Goal: Task Accomplishment & Management: Manage account settings

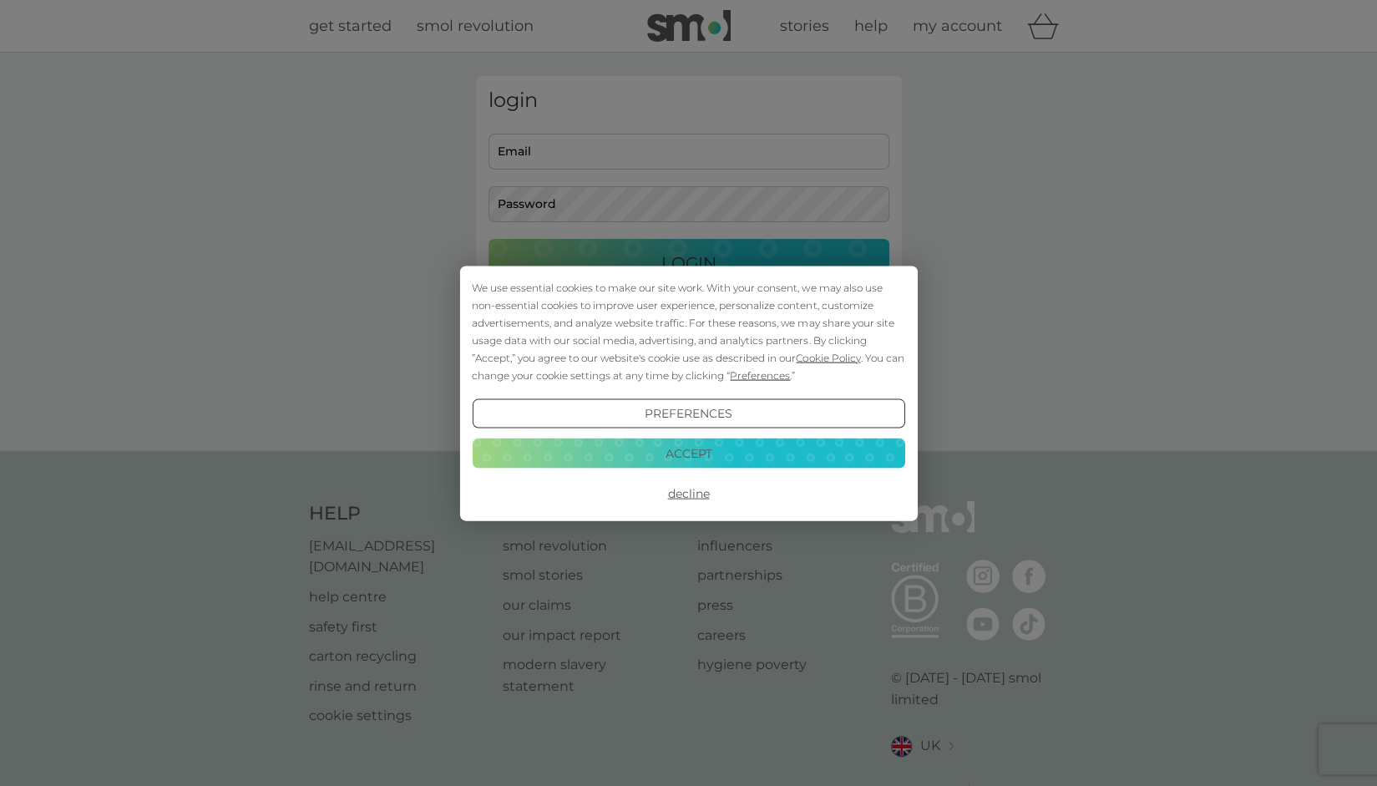
type input "jason_pope@hotmail.co.uk"
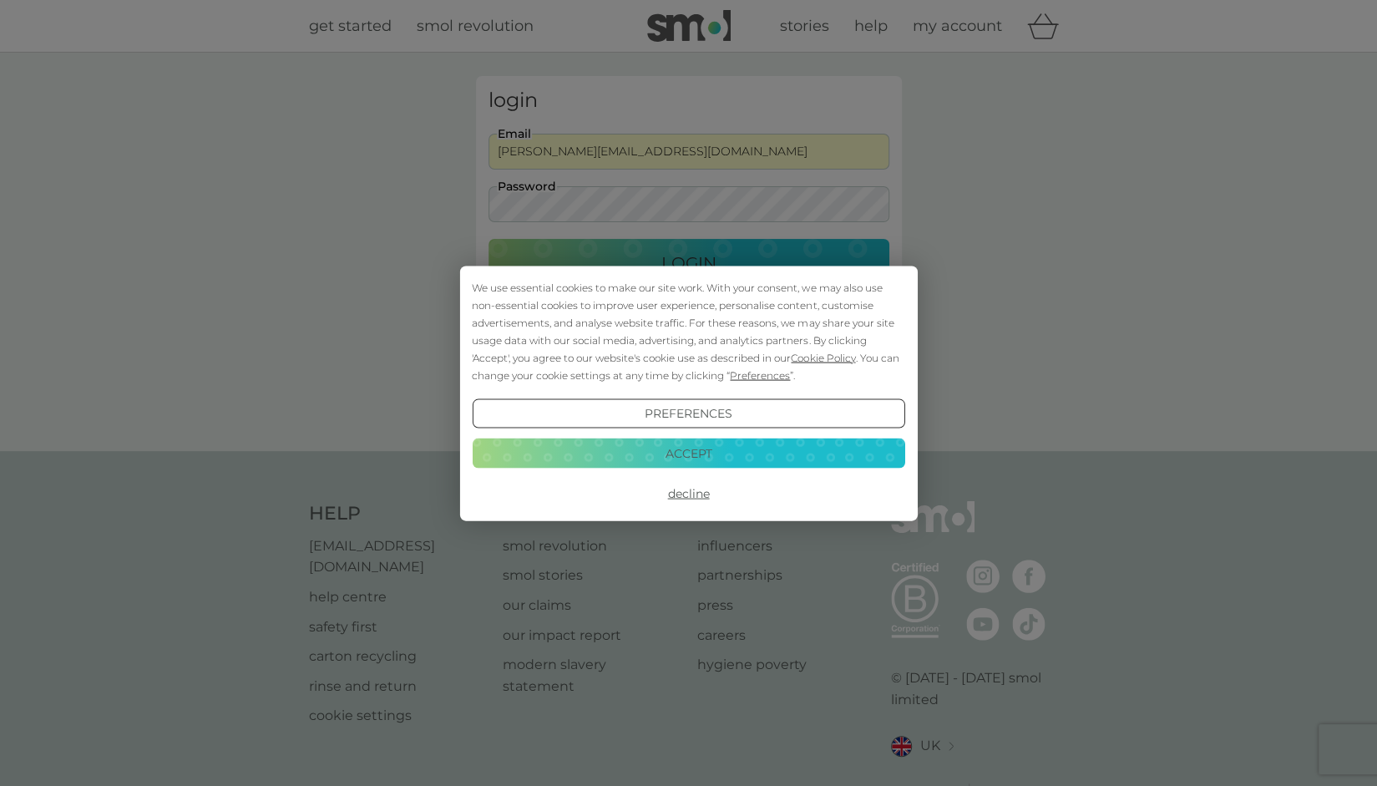
click at [707, 449] on button "Accept" at bounding box center [688, 454] width 433 height 30
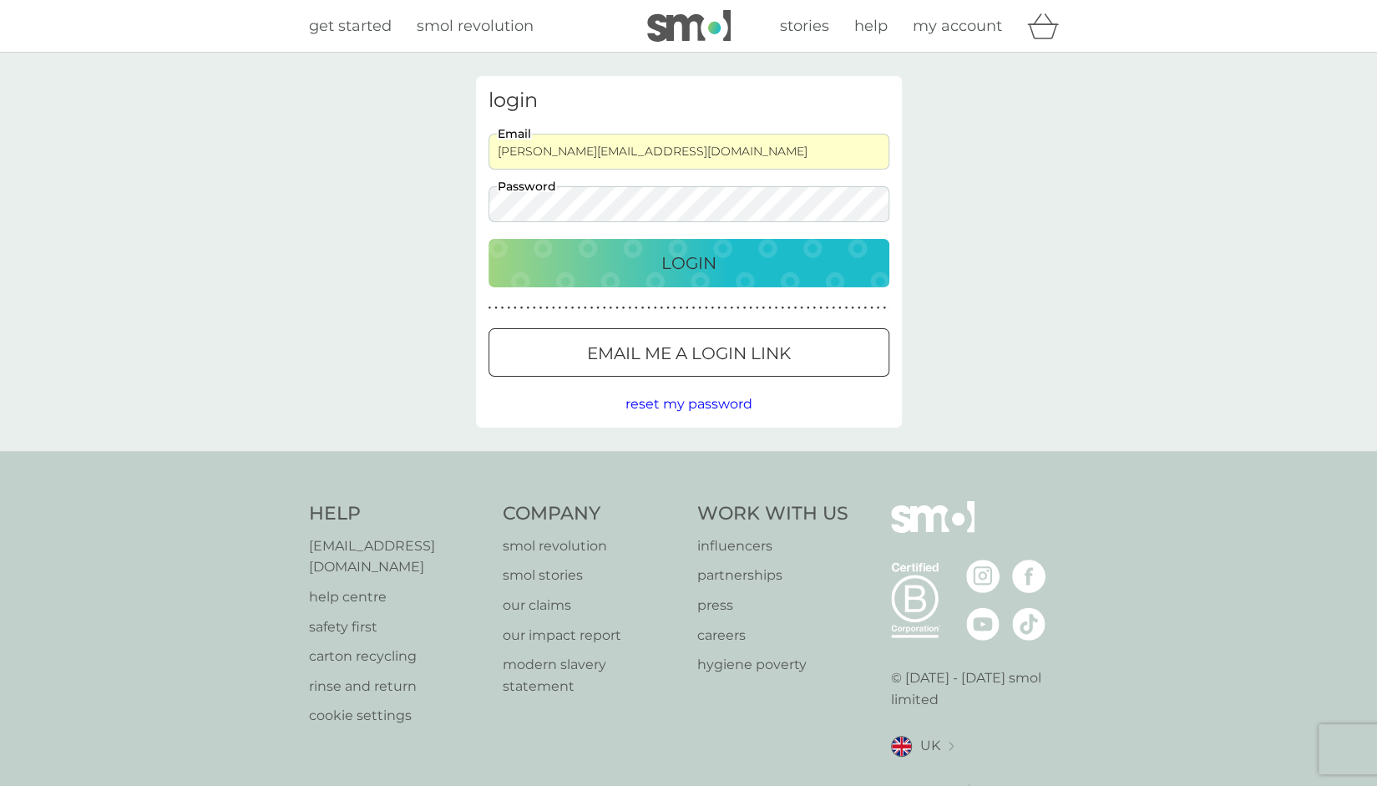
click at [705, 255] on p "Login" at bounding box center [689, 263] width 55 height 27
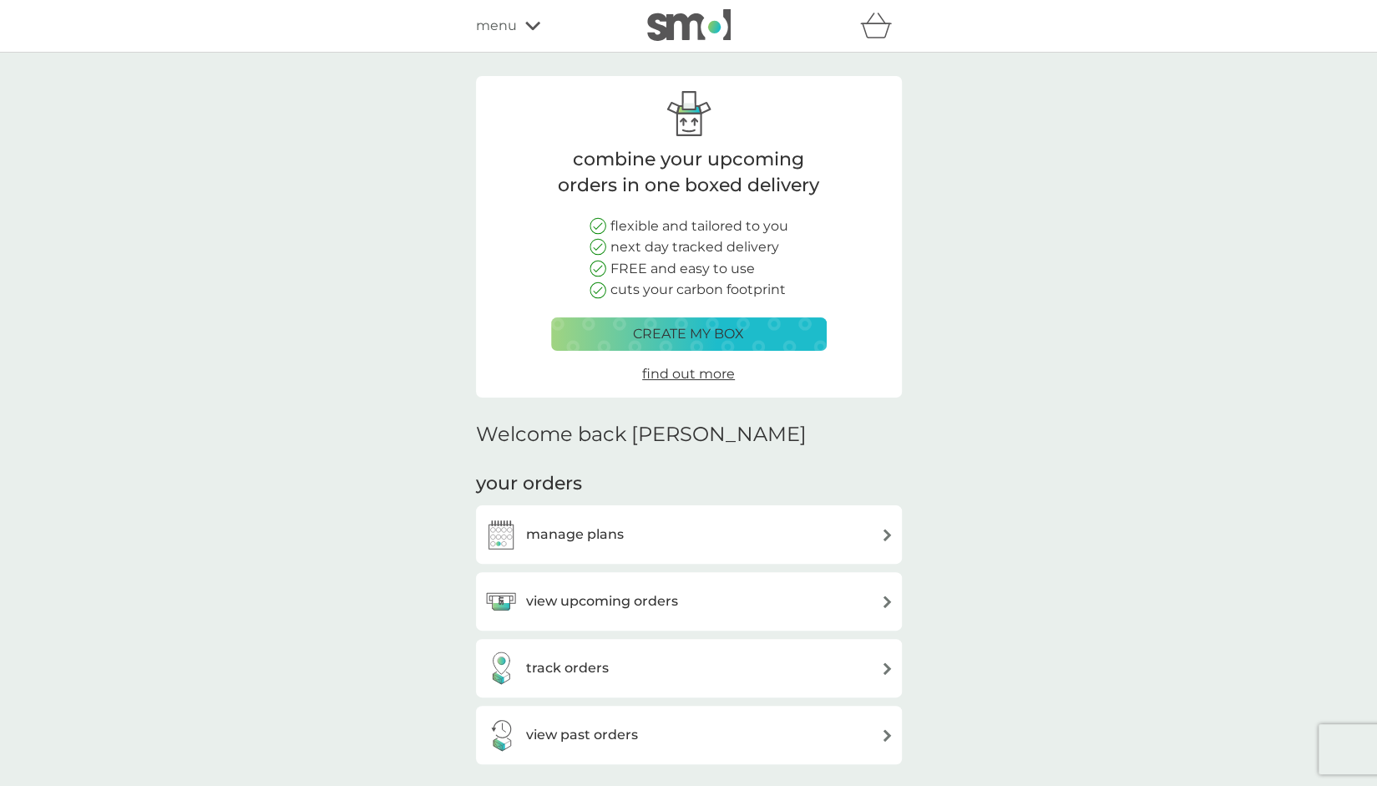
click at [882, 604] on img at bounding box center [887, 602] width 13 height 13
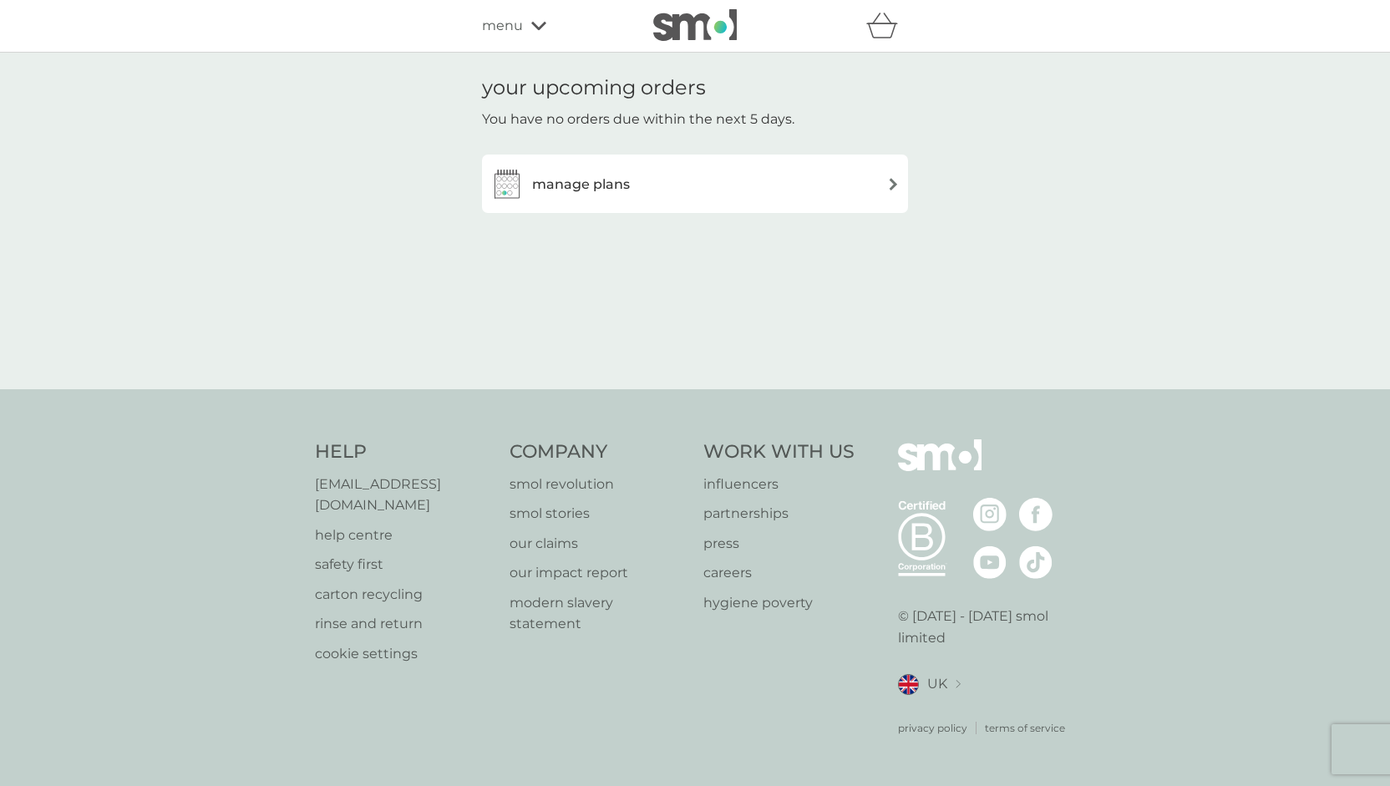
click at [892, 182] on img at bounding box center [893, 184] width 13 height 13
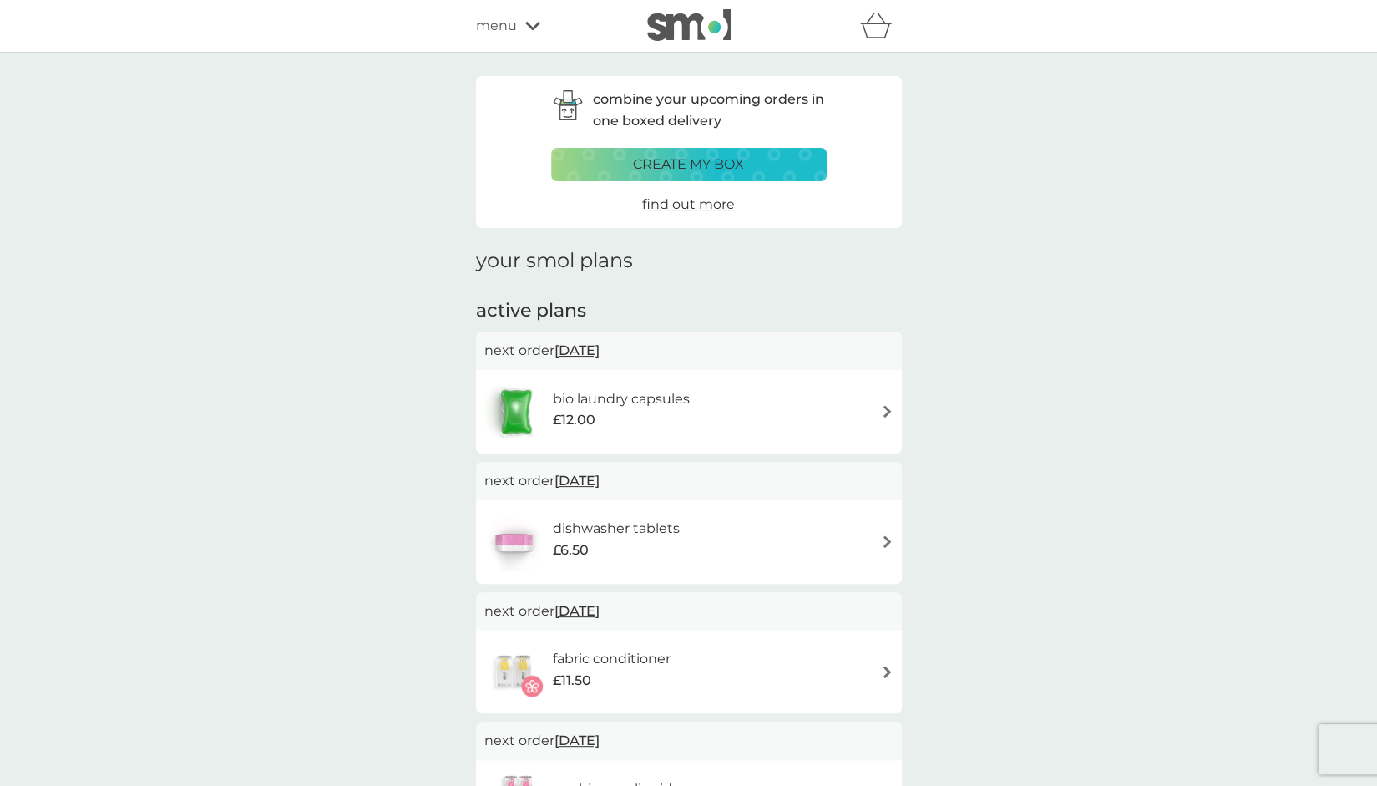
click at [600, 352] on span "[DATE]" at bounding box center [577, 350] width 45 height 33
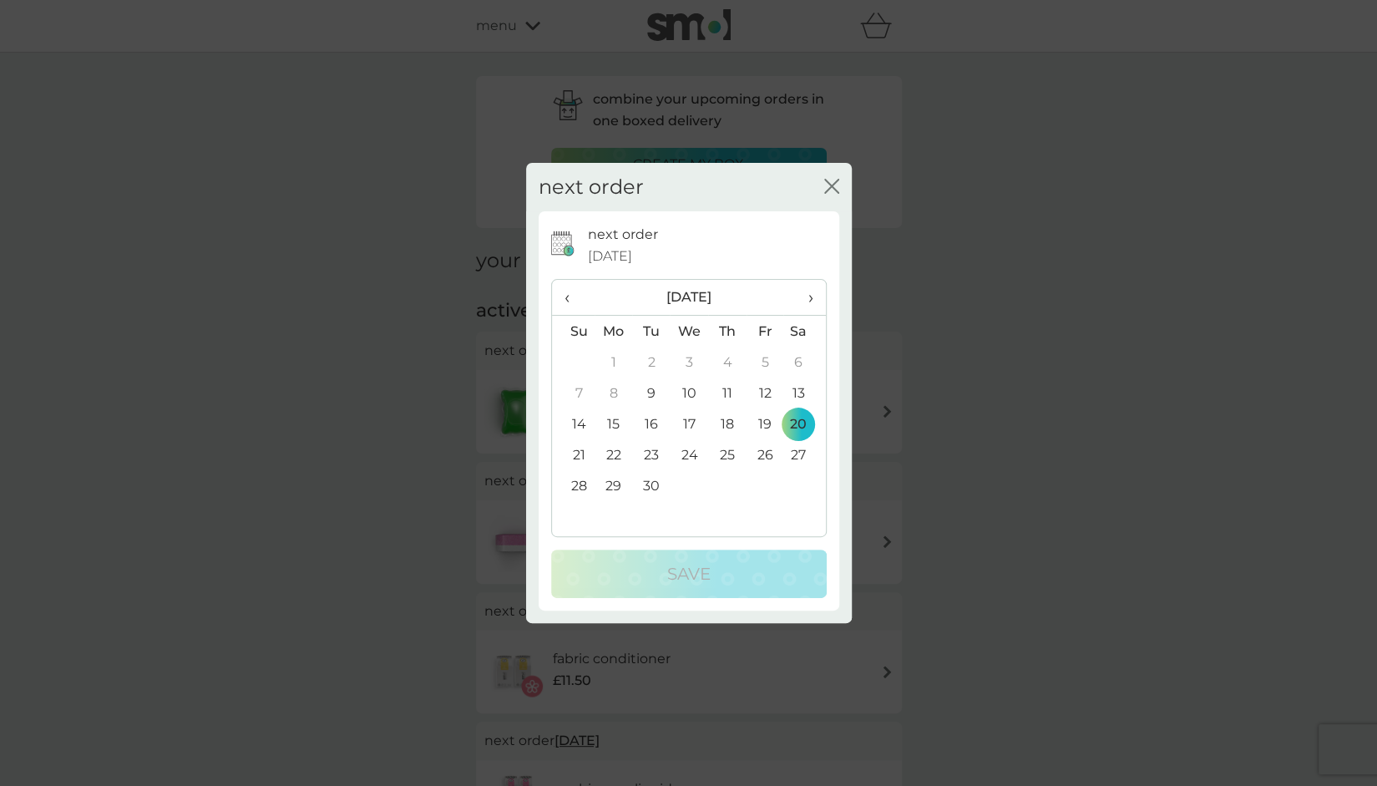
click at [687, 390] on td "10" at bounding box center [689, 393] width 38 height 31
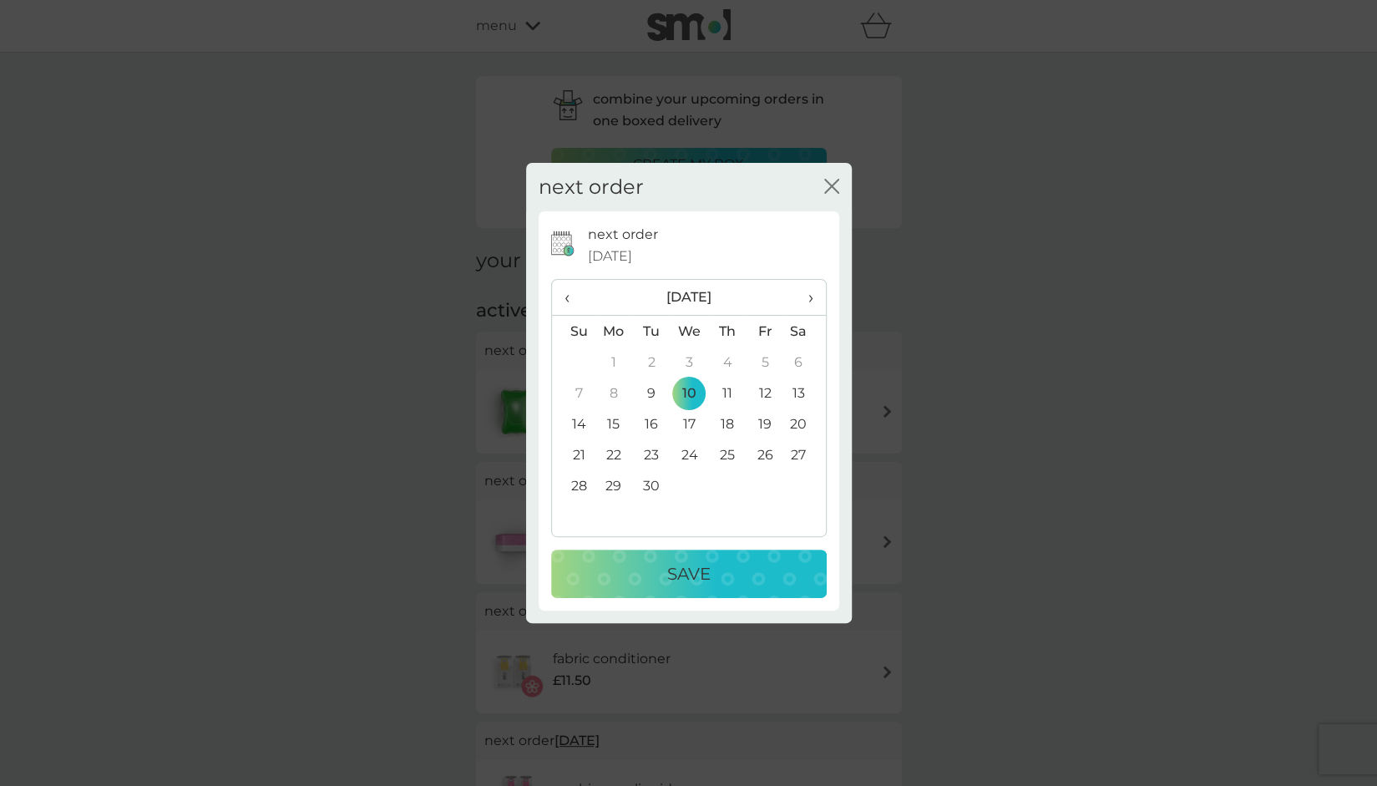
click at [695, 584] on p "Save" at bounding box center [688, 573] width 43 height 27
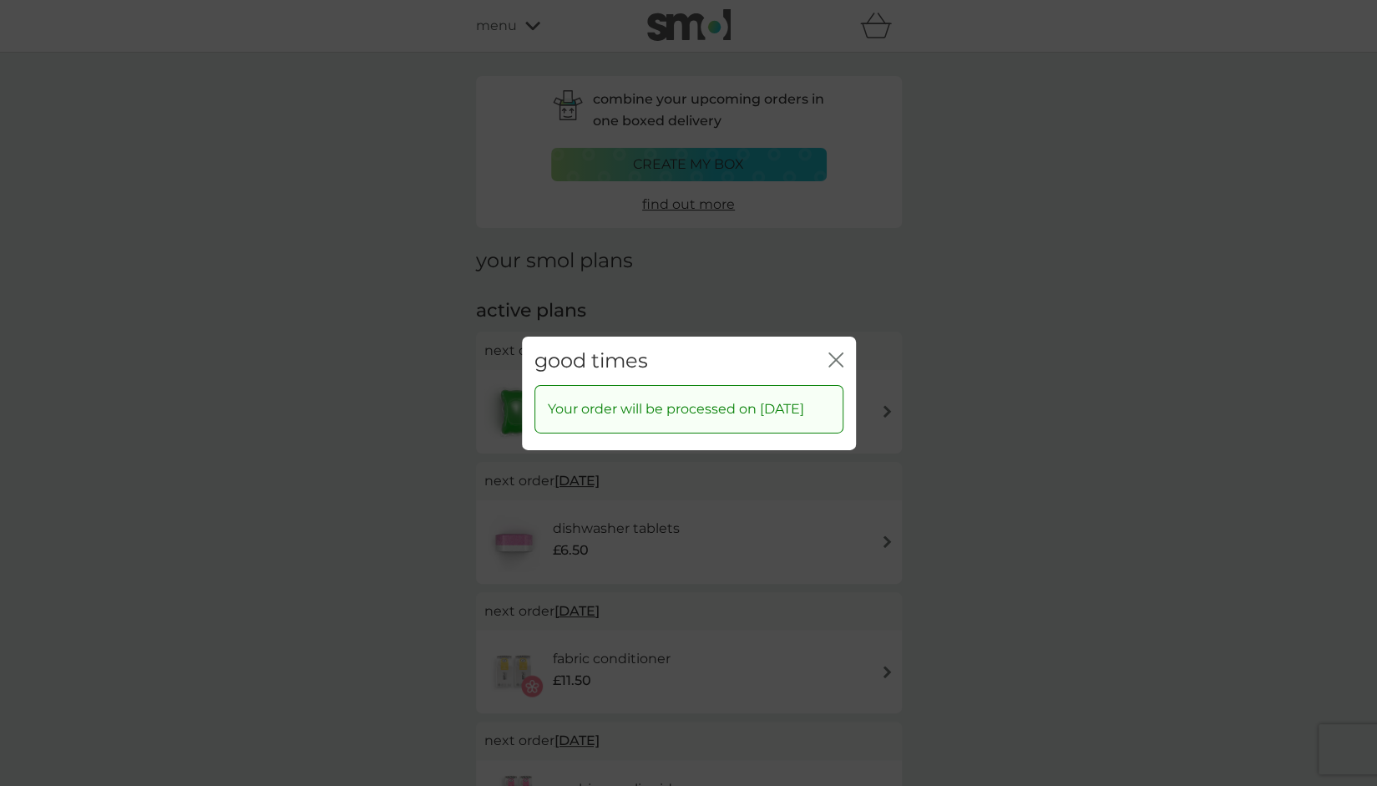
click at [834, 352] on icon "close" at bounding box center [836, 359] width 15 height 15
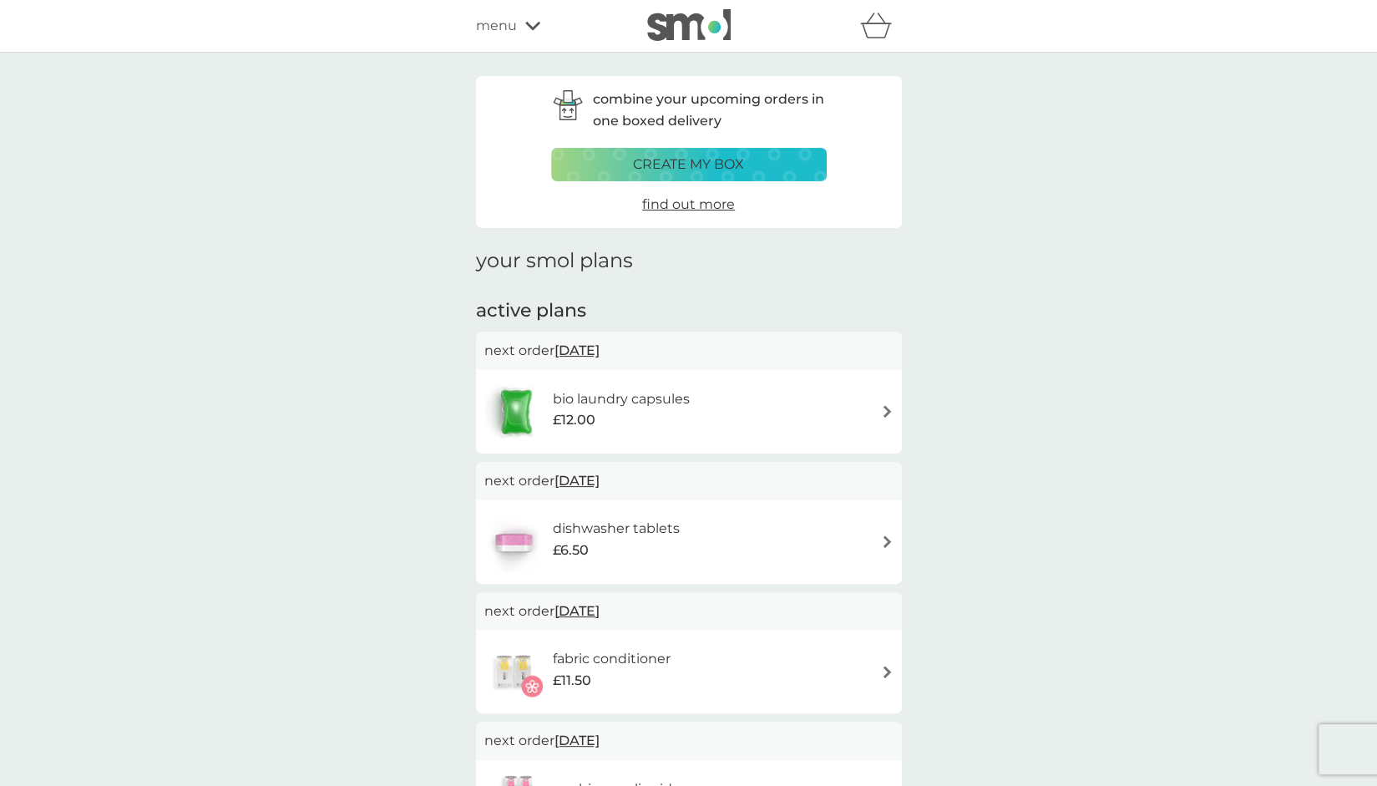
click at [600, 479] on span "[DATE]" at bounding box center [577, 480] width 45 height 33
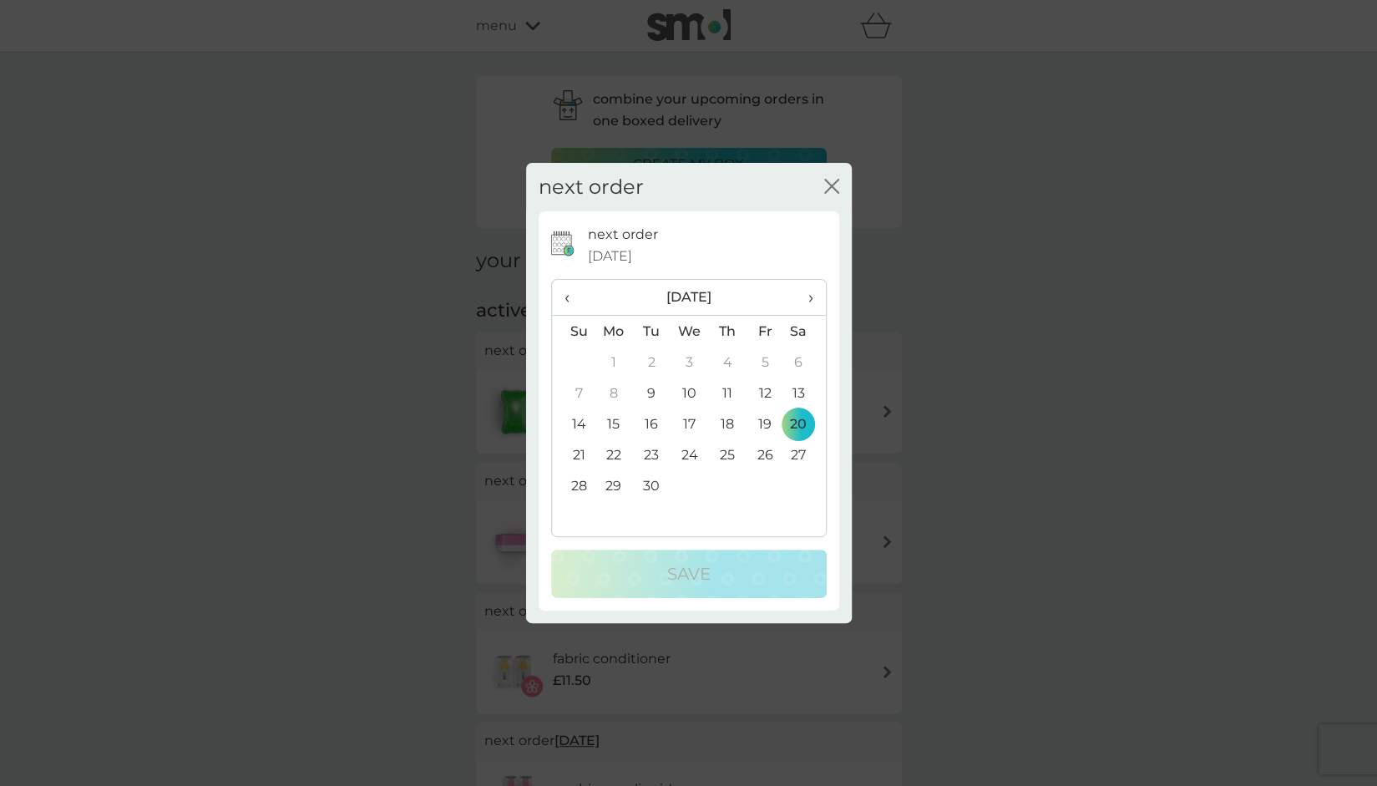
click at [693, 392] on td "10" at bounding box center [689, 393] width 38 height 31
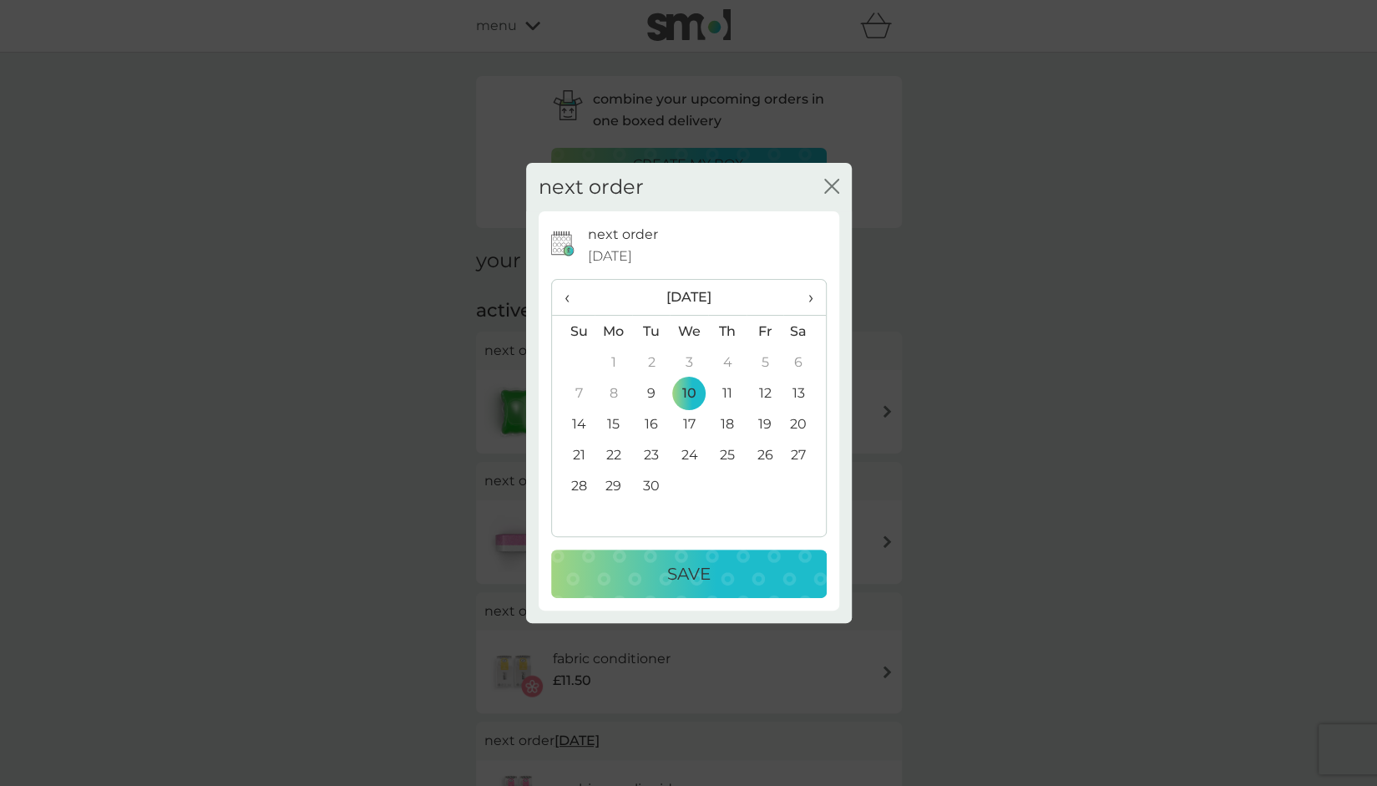
click at [695, 574] on p "Save" at bounding box center [688, 573] width 43 height 27
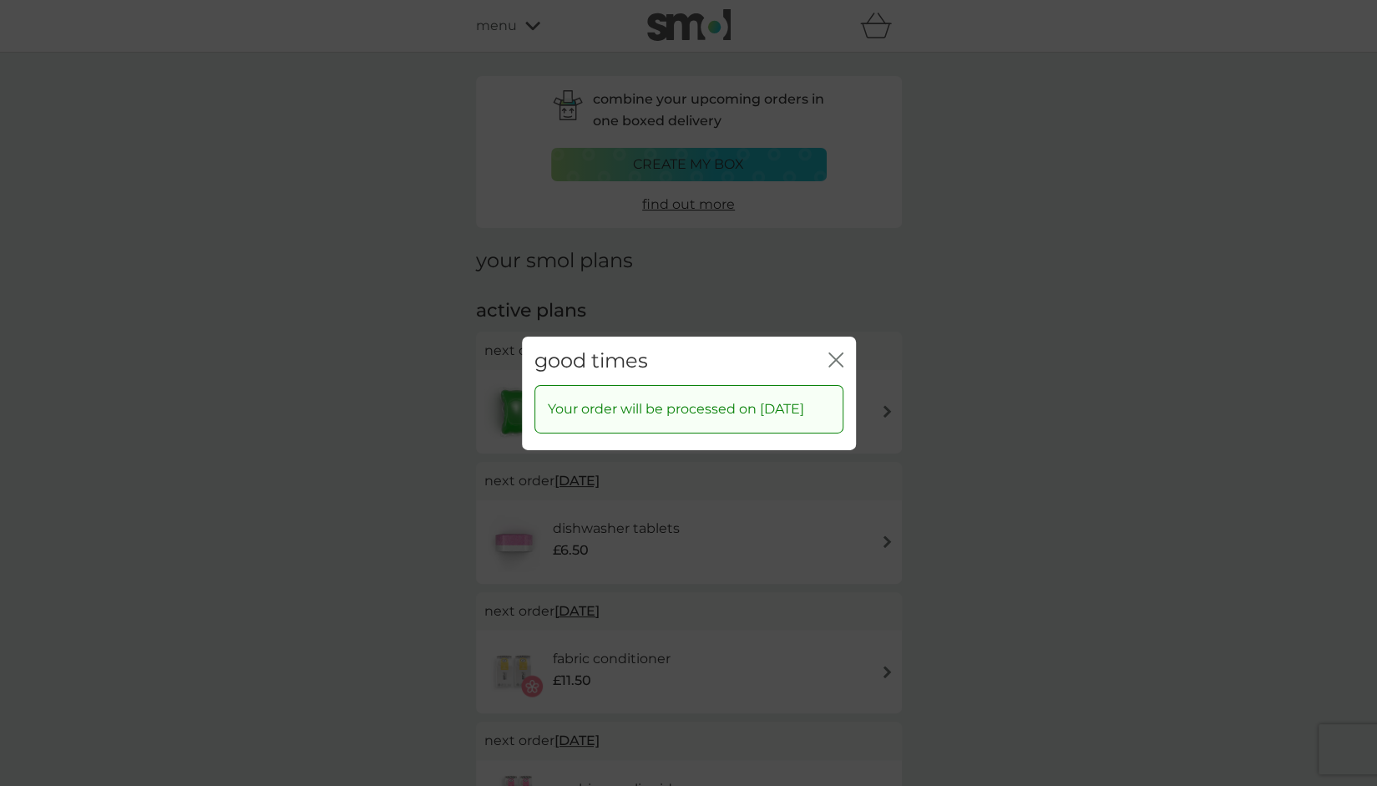
click at [832, 352] on icon "close" at bounding box center [836, 359] width 15 height 15
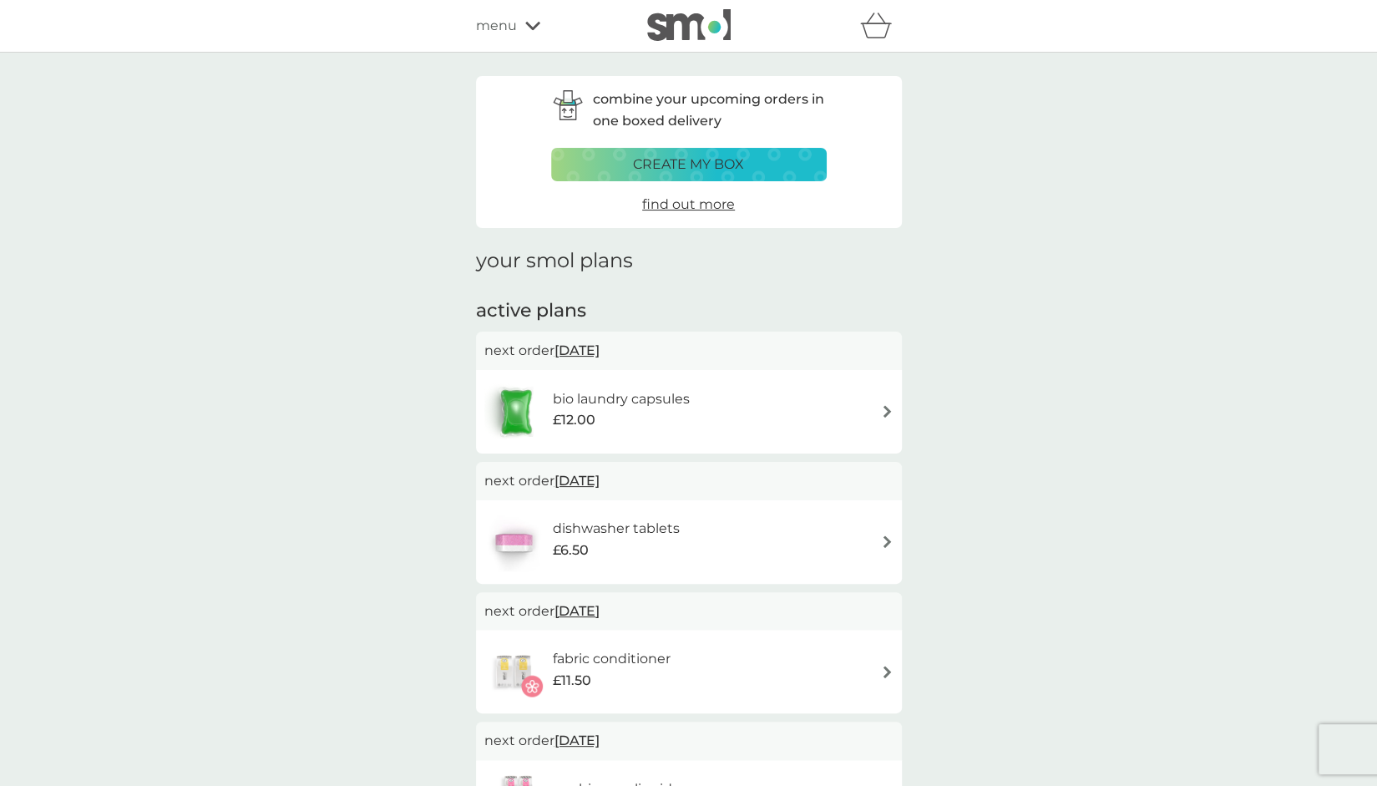
click at [600, 612] on span "[DATE]" at bounding box center [577, 611] width 45 height 33
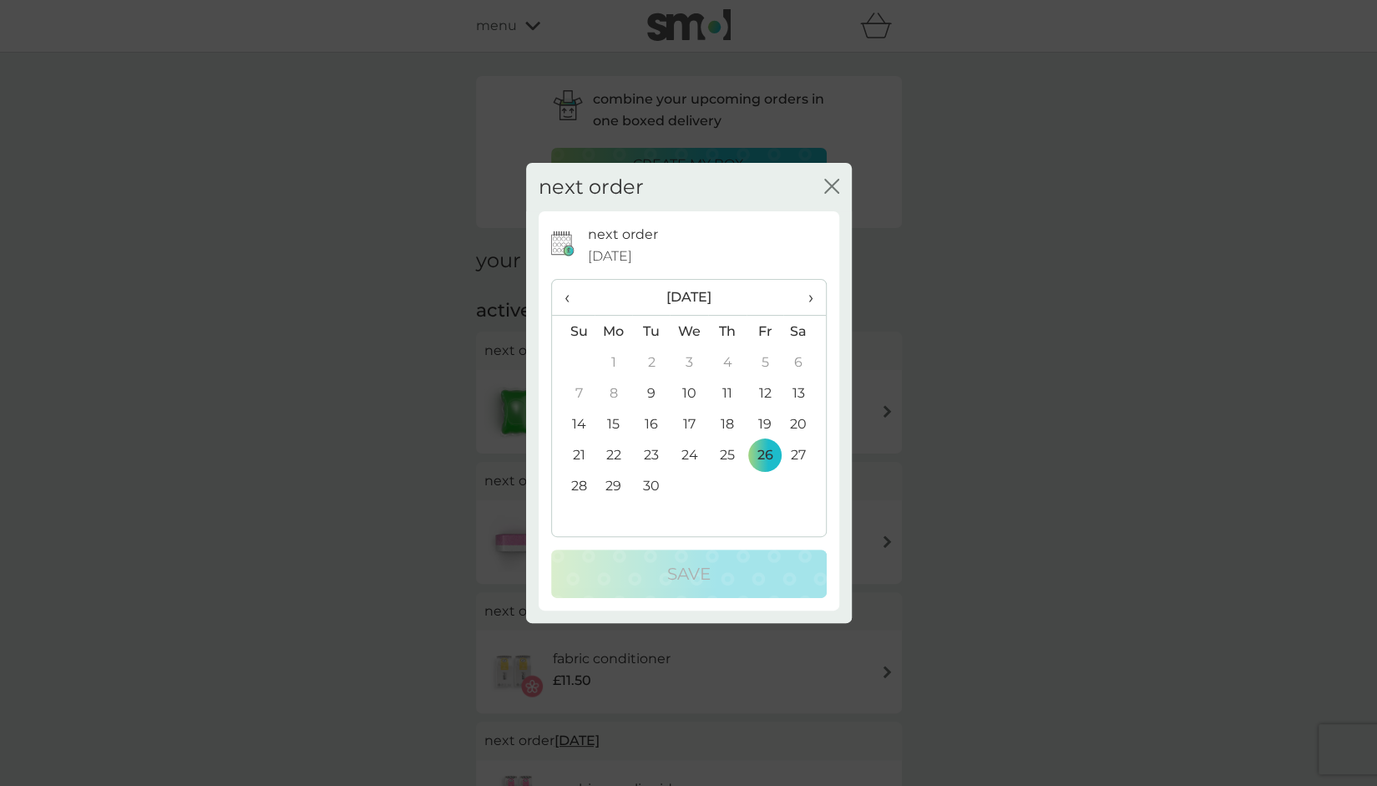
click at [810, 298] on span "›" at bounding box center [804, 297] width 17 height 35
click at [763, 388] on td "10" at bounding box center [765, 393] width 38 height 31
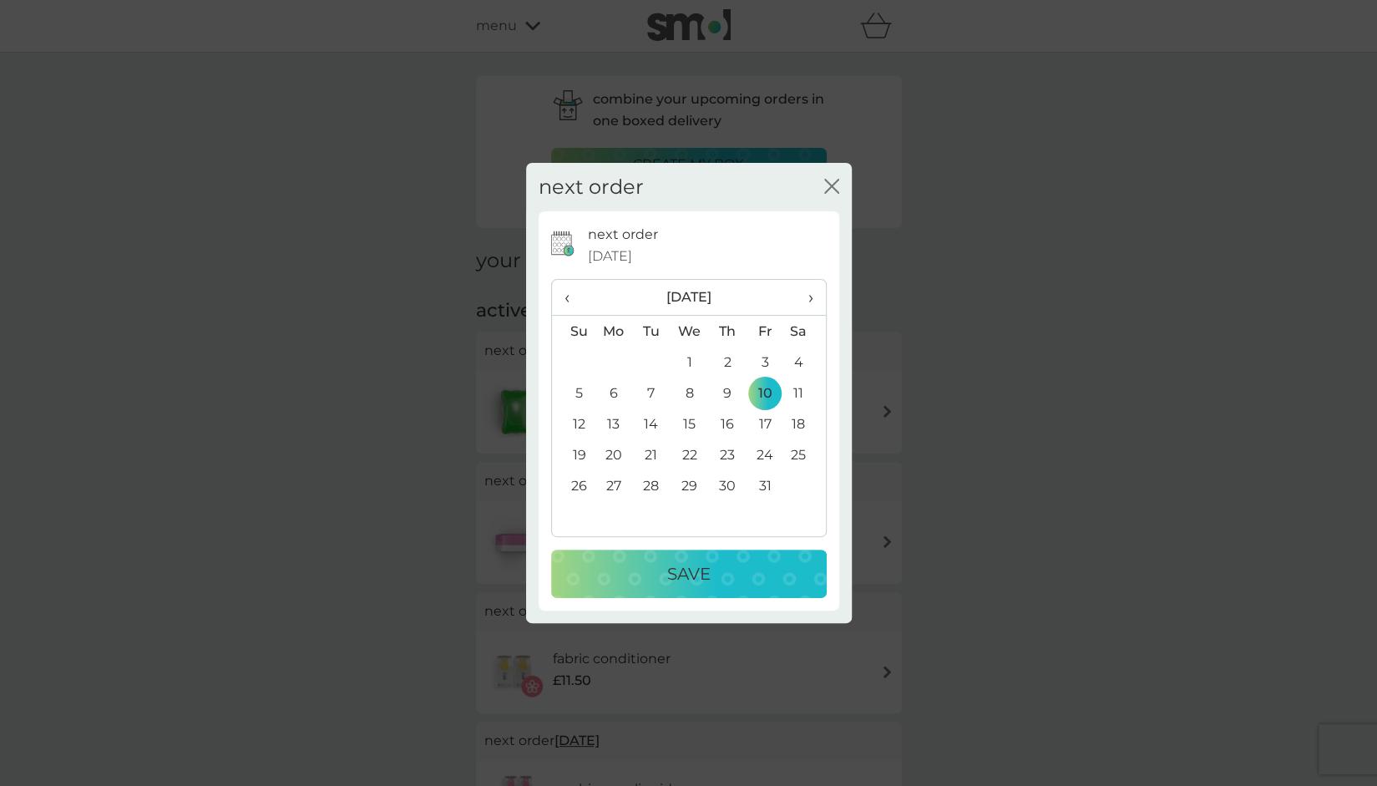
click at [679, 572] on p "Save" at bounding box center [688, 573] width 43 height 27
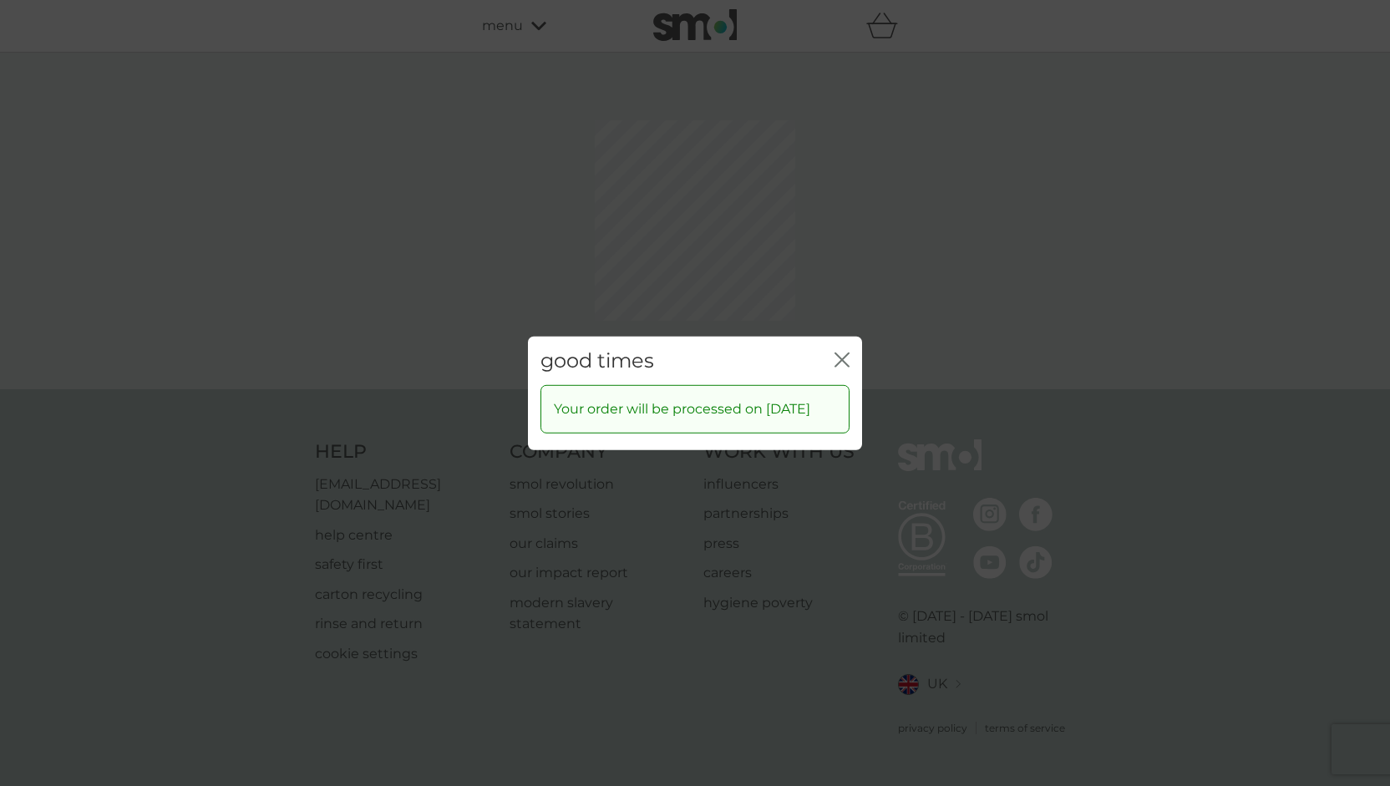
click at [839, 276] on div "good times close Your order will be processed on [DATE]" at bounding box center [695, 393] width 1390 height 786
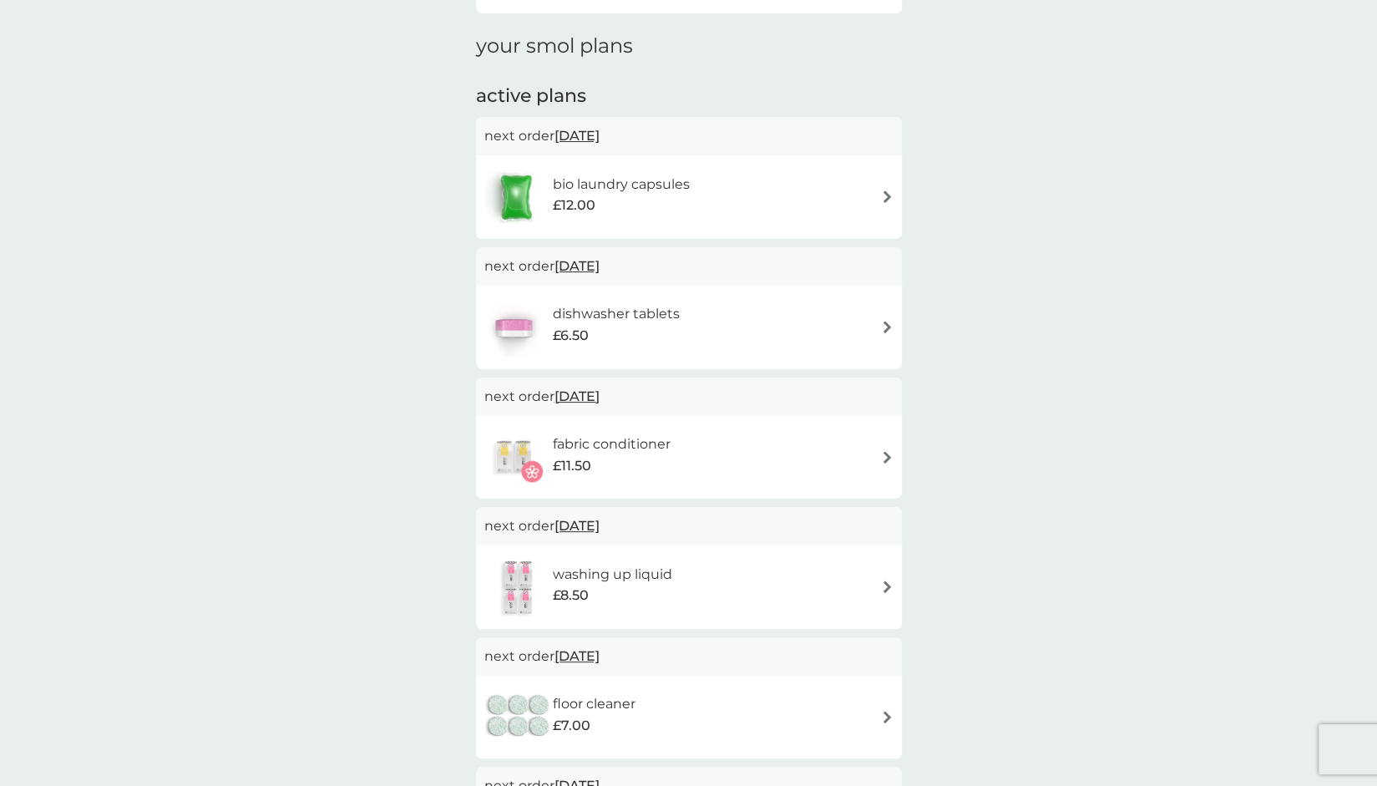
scroll to position [216, 0]
click at [600, 528] on span "[DATE]" at bounding box center [577, 525] width 45 height 33
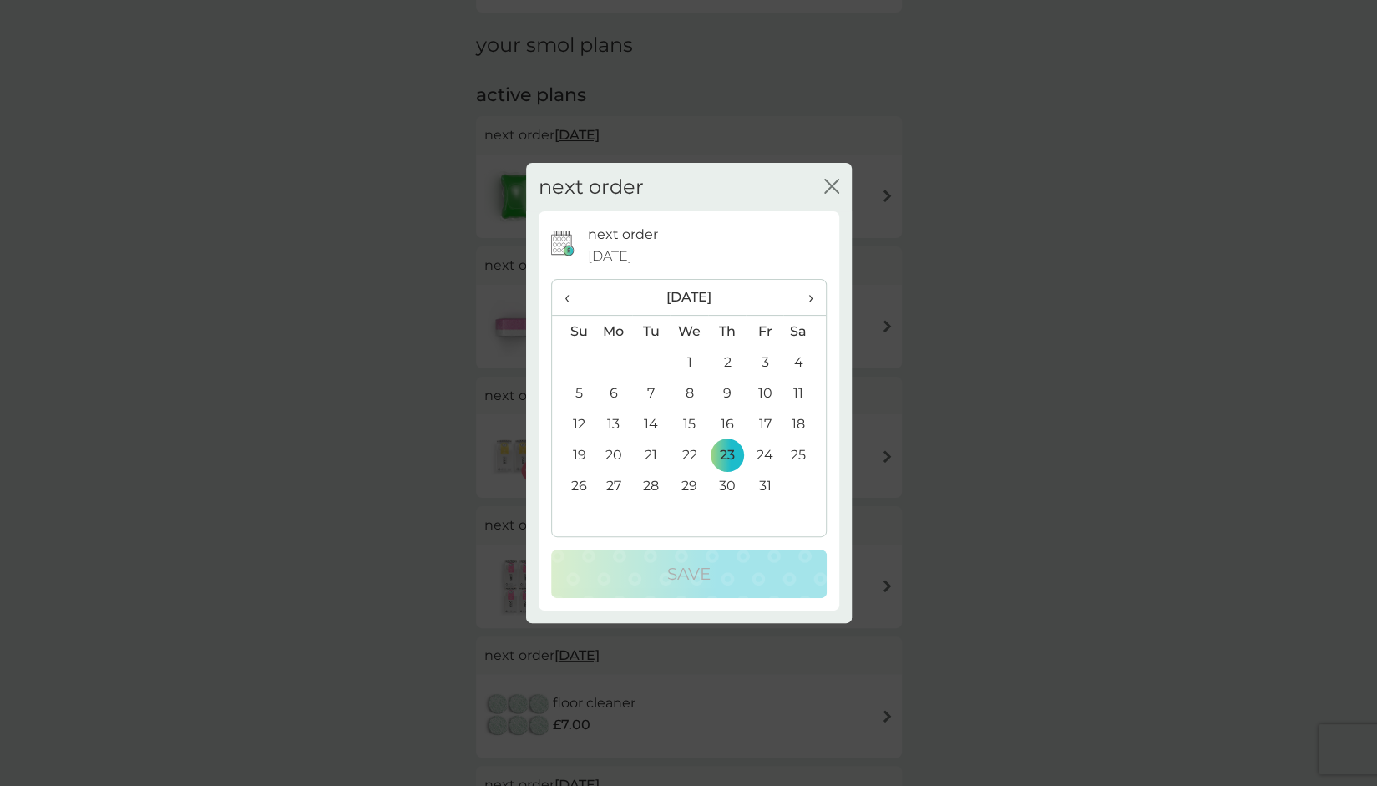
click at [803, 295] on span "›" at bounding box center [804, 297] width 17 height 35
click at [615, 418] on td "10" at bounding box center [614, 423] width 38 height 31
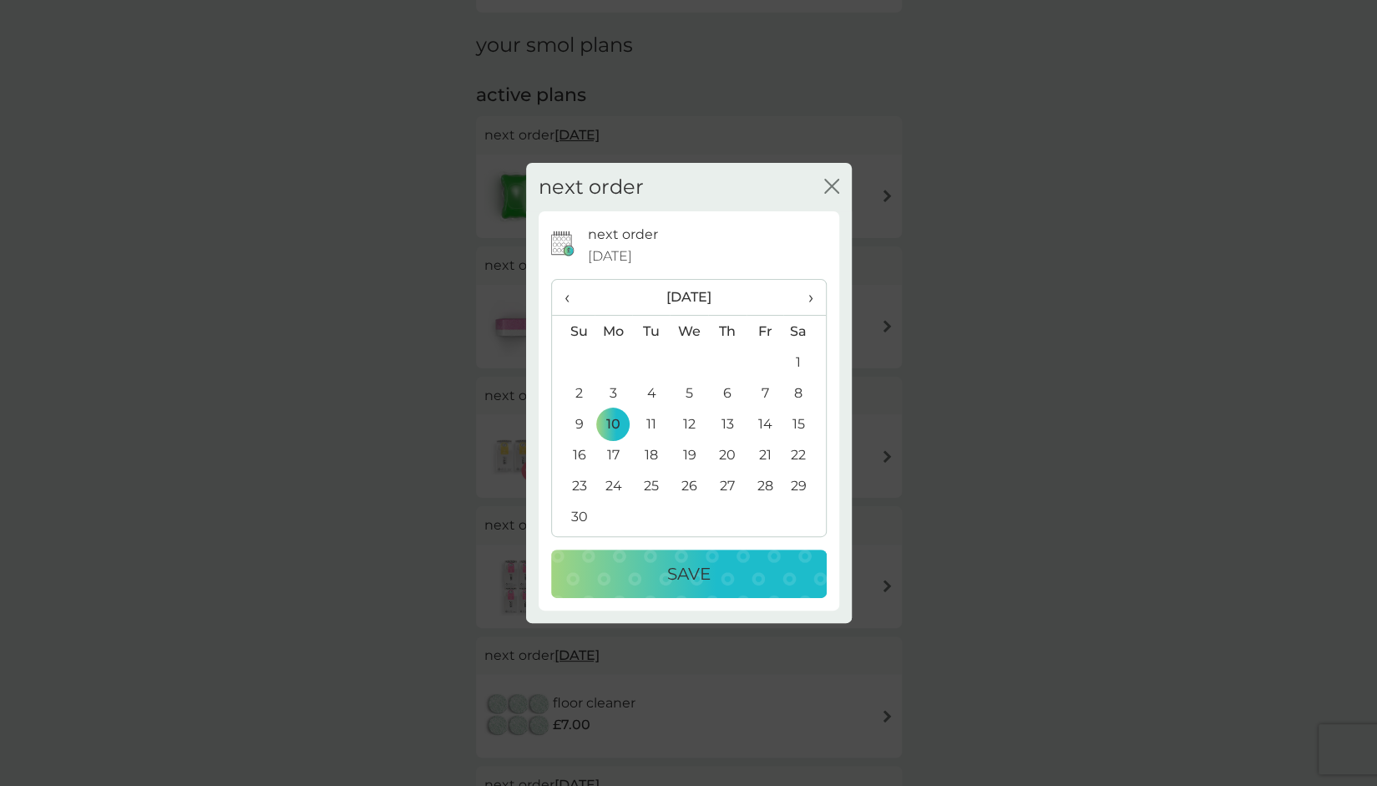
click at [669, 559] on button "Save" at bounding box center [689, 574] width 276 height 48
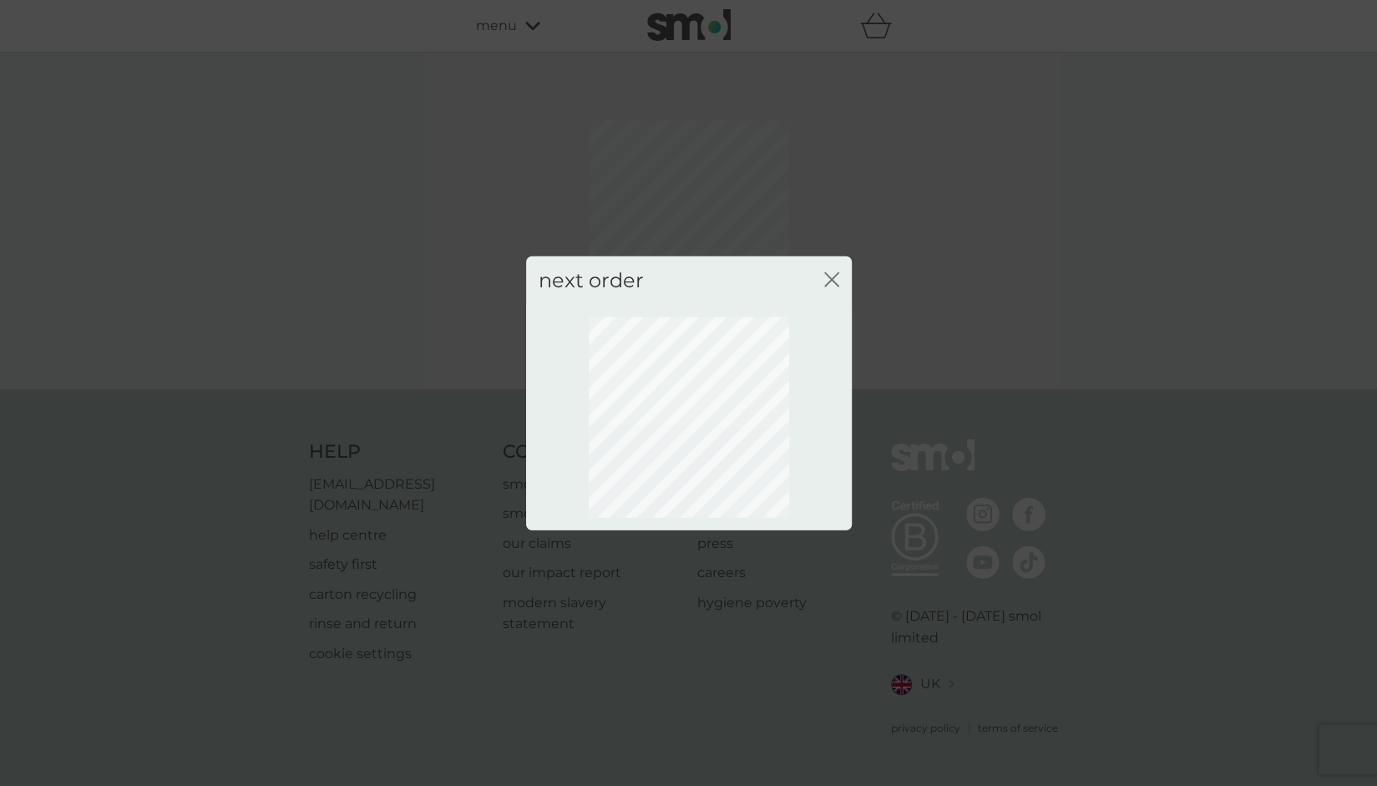
scroll to position [0, 0]
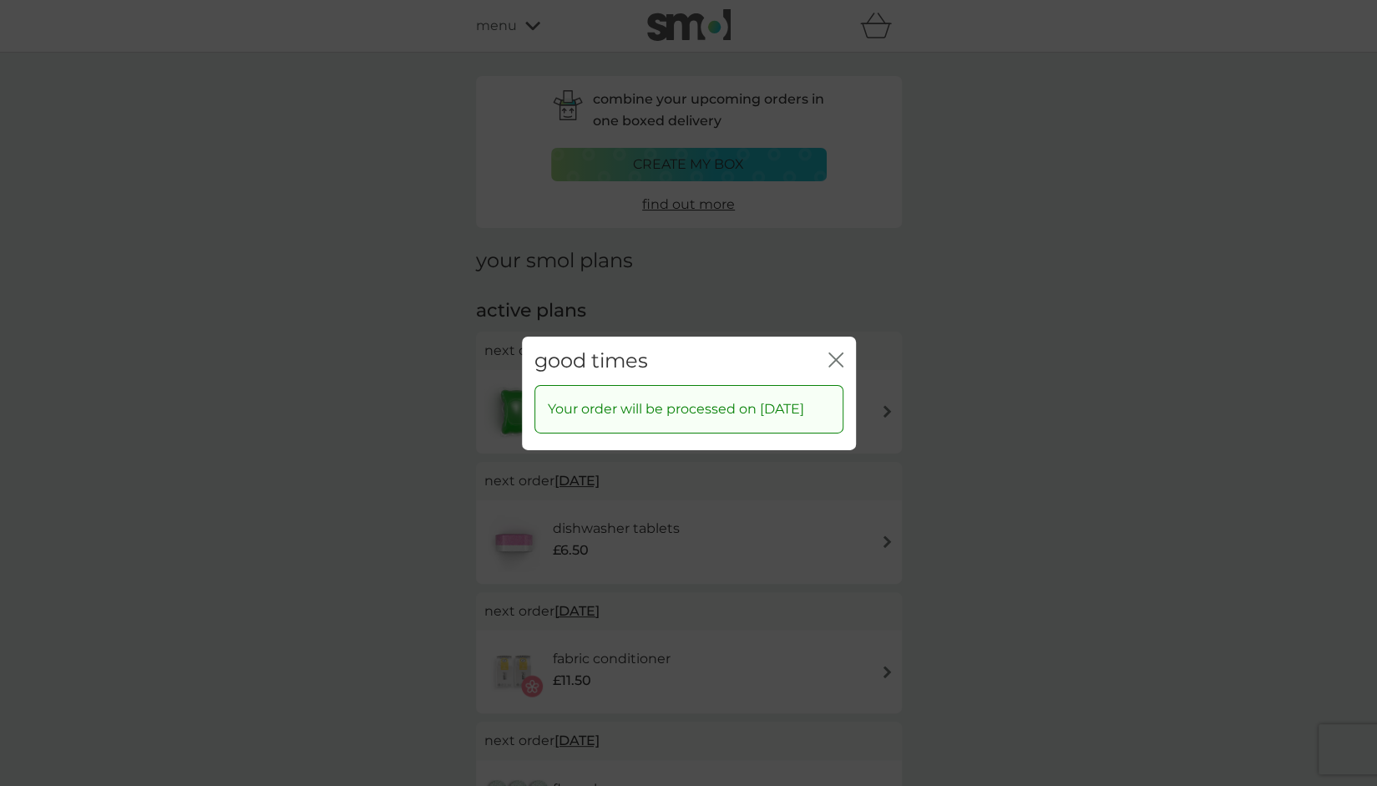
click at [844, 344] on div "good times close" at bounding box center [689, 360] width 334 height 49
click at [839, 352] on icon "close" at bounding box center [836, 359] width 15 height 15
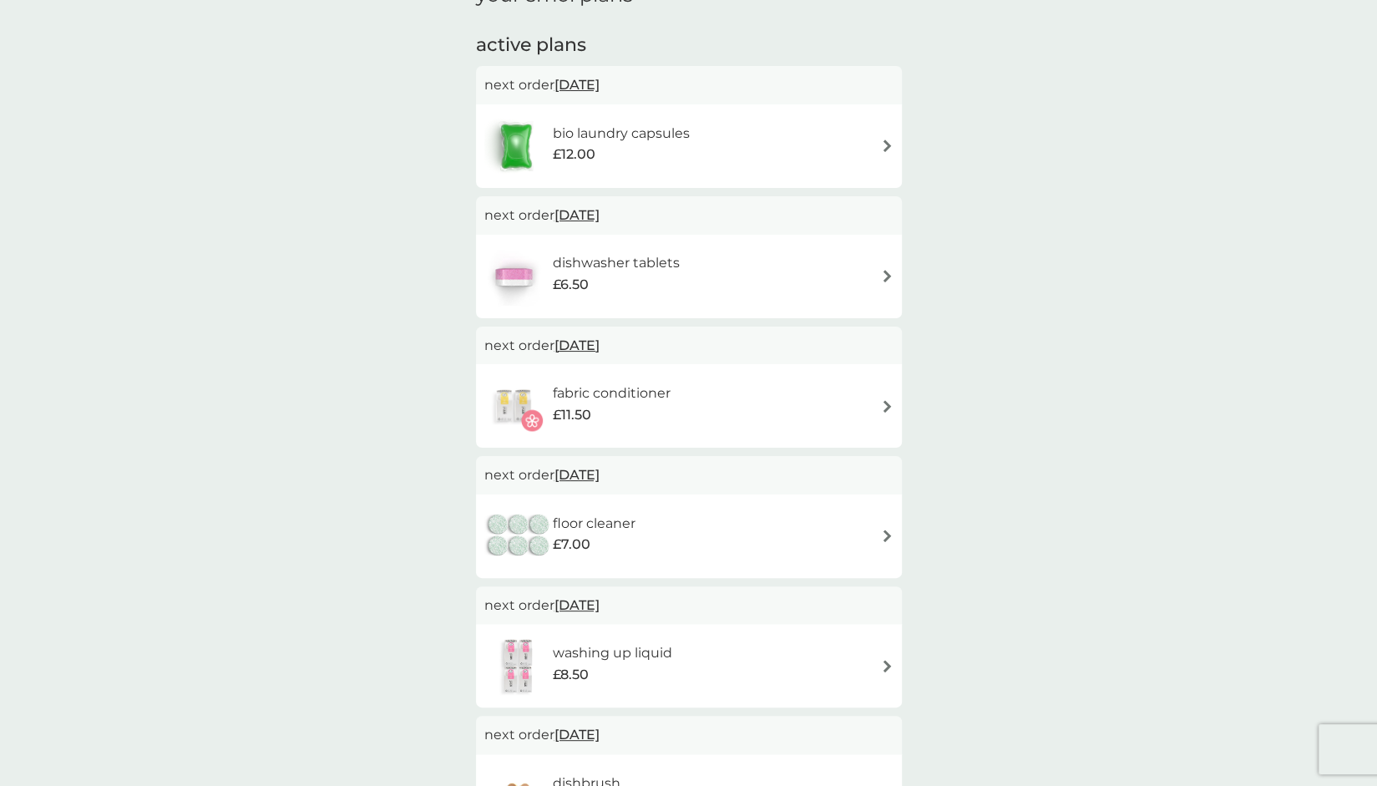
scroll to position [267, 0]
click at [600, 475] on span "[DATE]" at bounding box center [577, 473] width 45 height 33
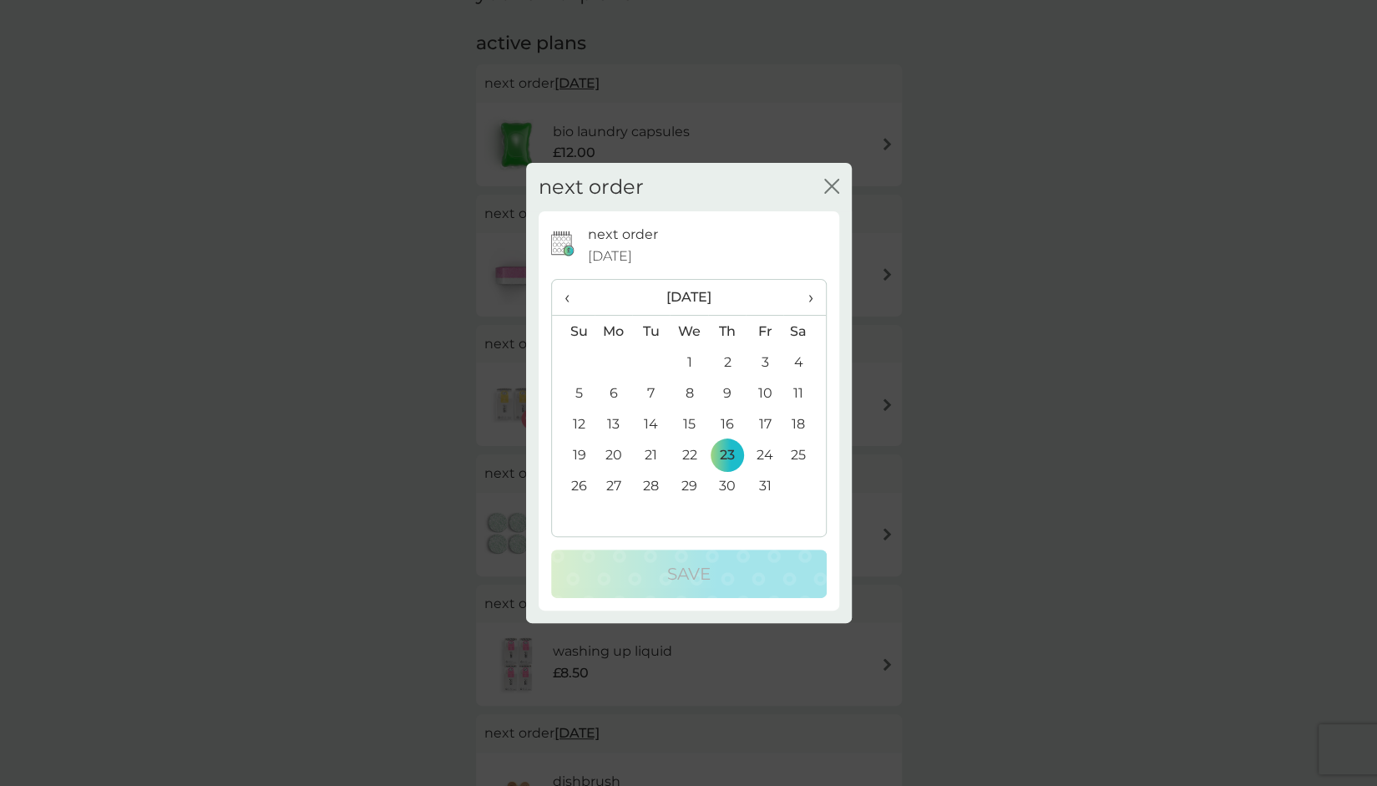
click at [814, 300] on th "›" at bounding box center [805, 298] width 42 height 36
click at [688, 393] on td "10" at bounding box center [689, 393] width 38 height 31
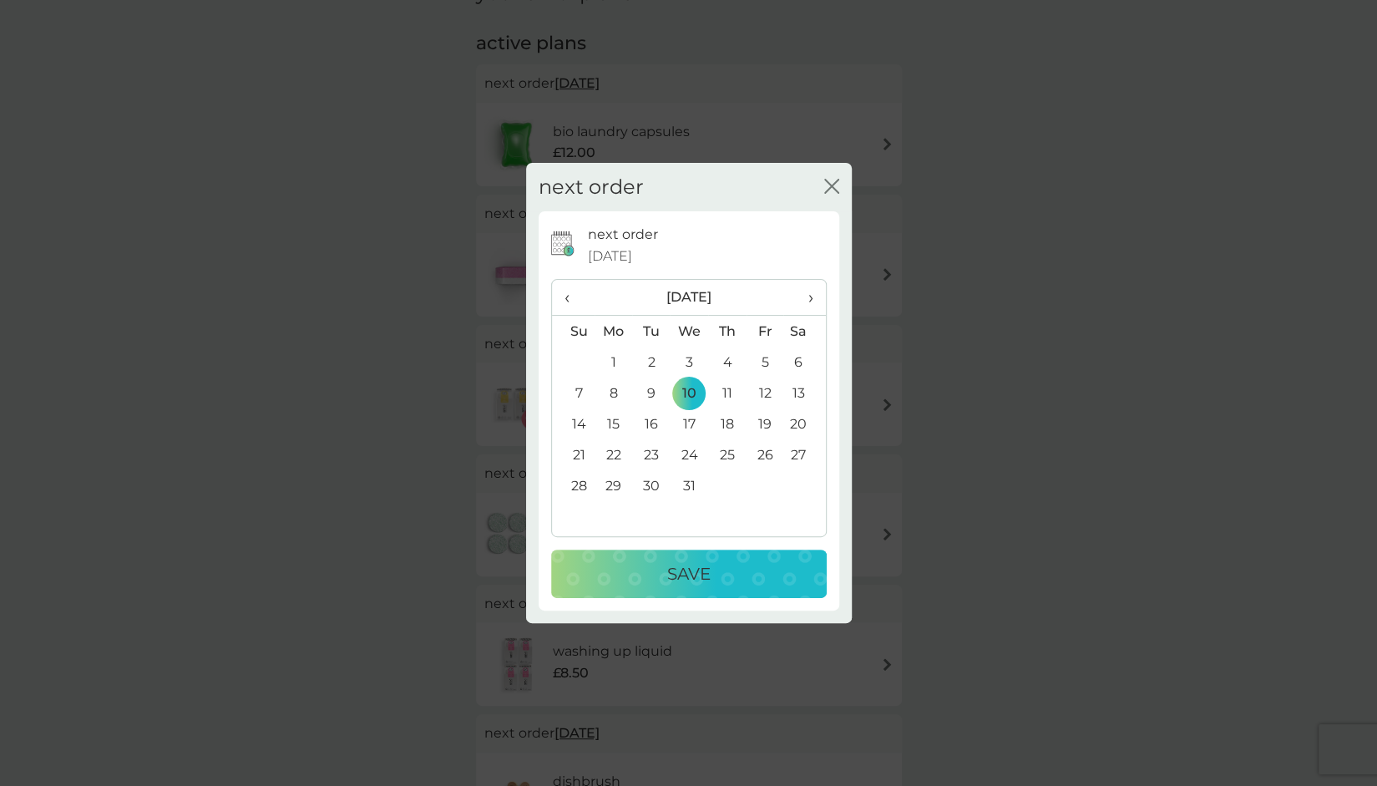
click at [695, 562] on p "Save" at bounding box center [688, 573] width 43 height 27
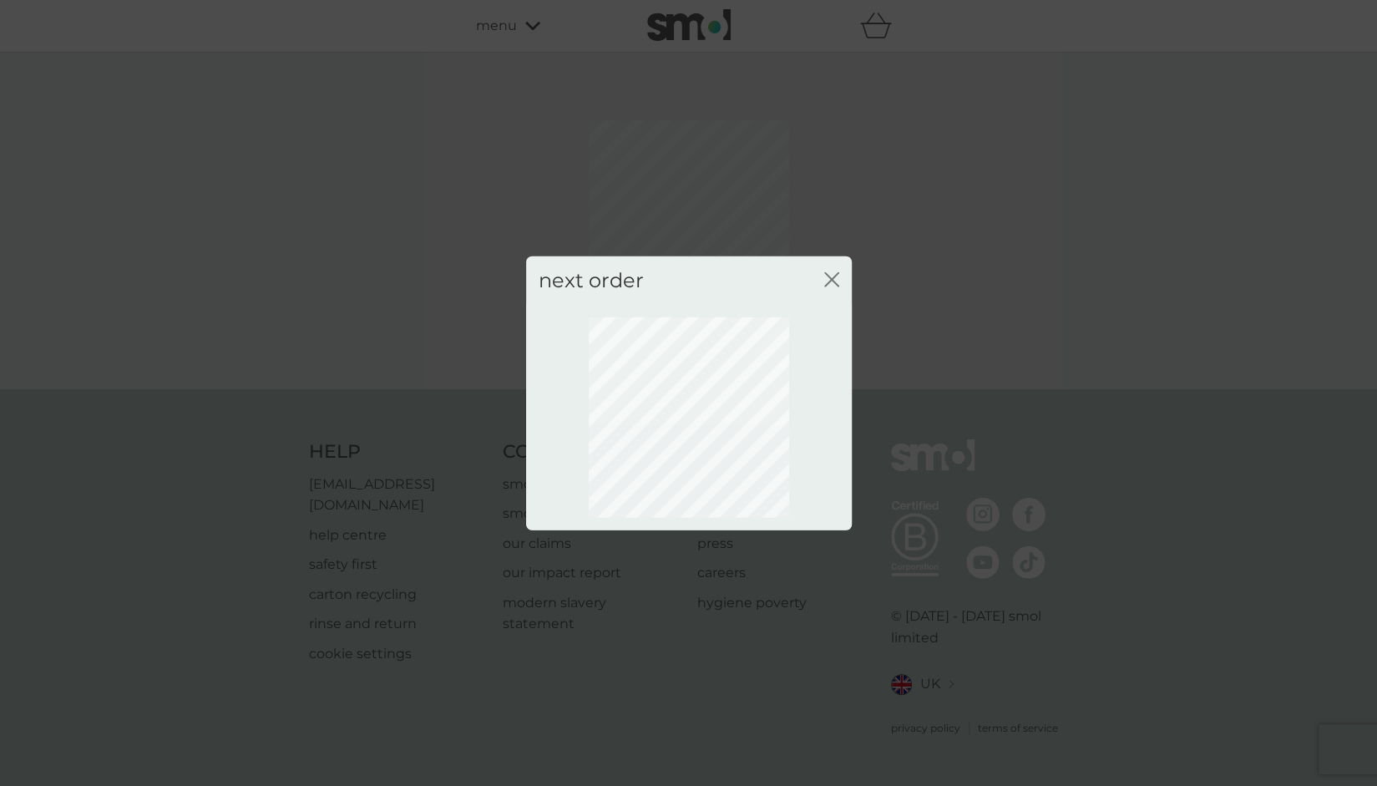
scroll to position [0, 0]
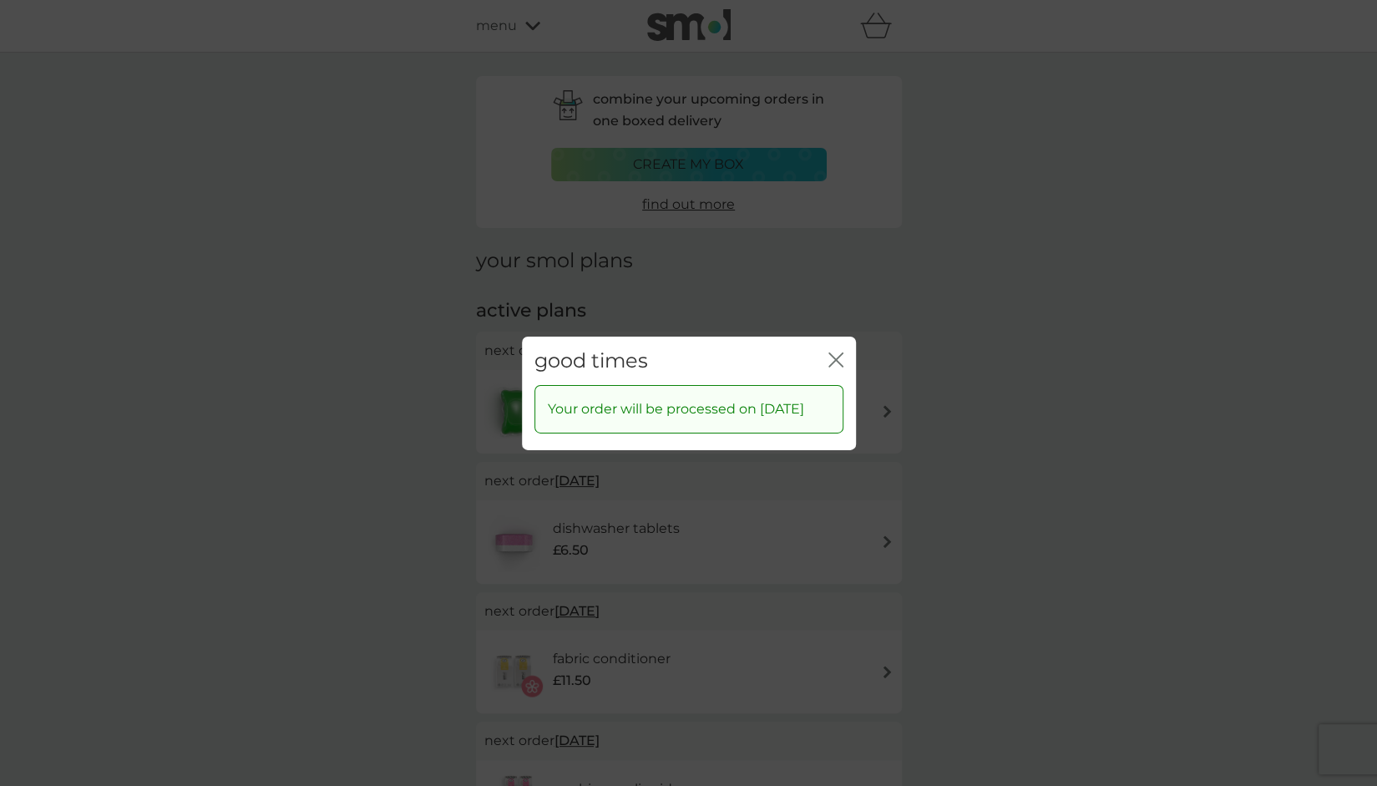
click at [840, 354] on icon "close" at bounding box center [839, 358] width 7 height 13
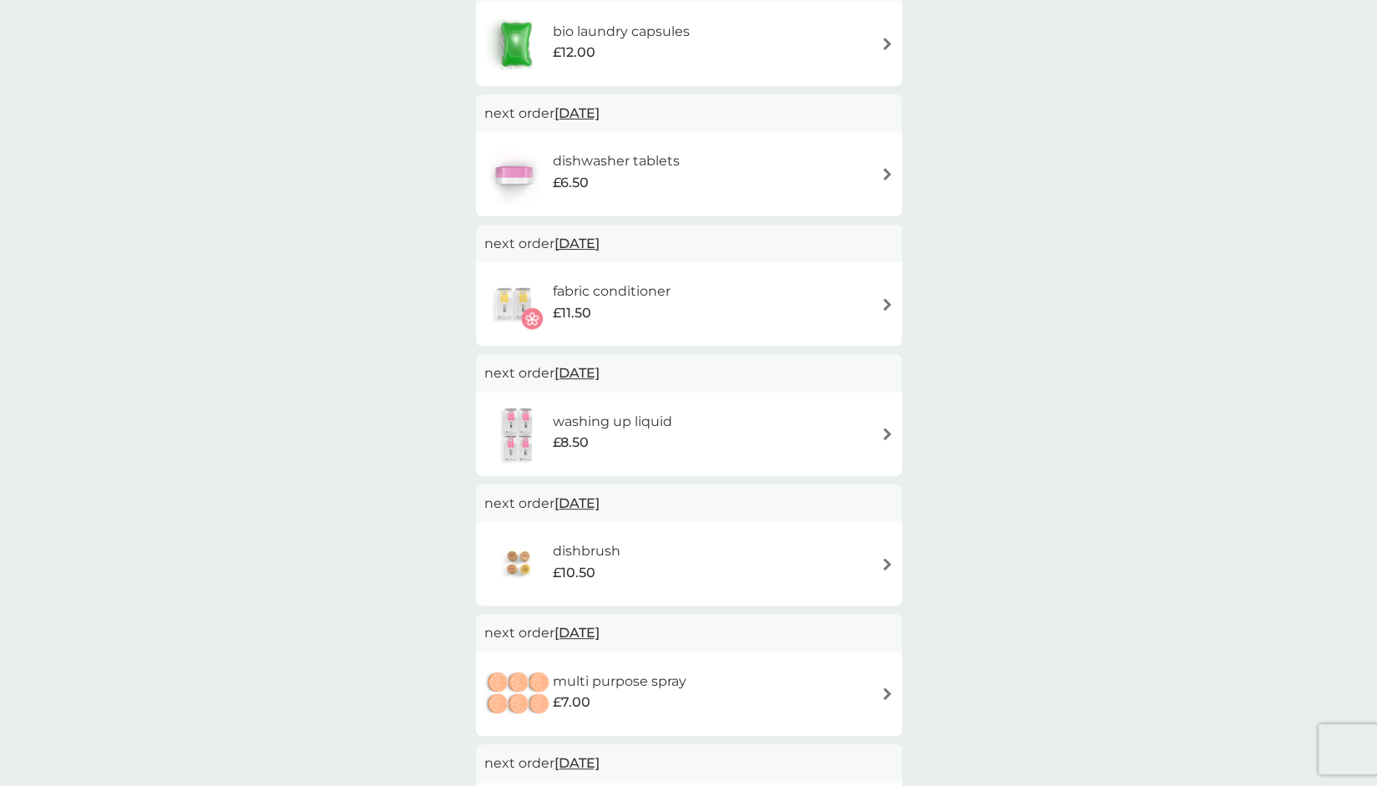
scroll to position [367, 0]
click at [600, 510] on span "[DATE]" at bounding box center [577, 504] width 45 height 33
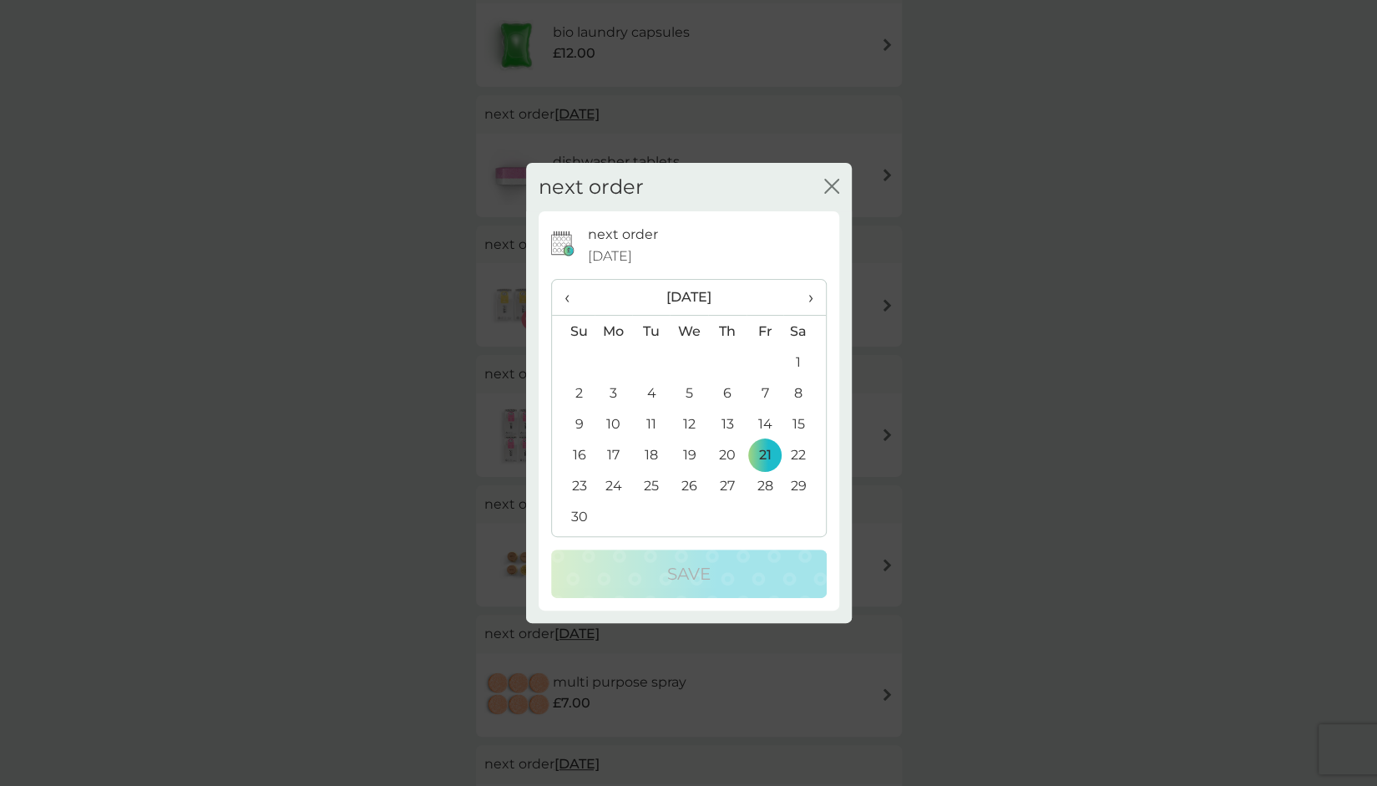
click at [817, 293] on th "›" at bounding box center [805, 298] width 42 height 36
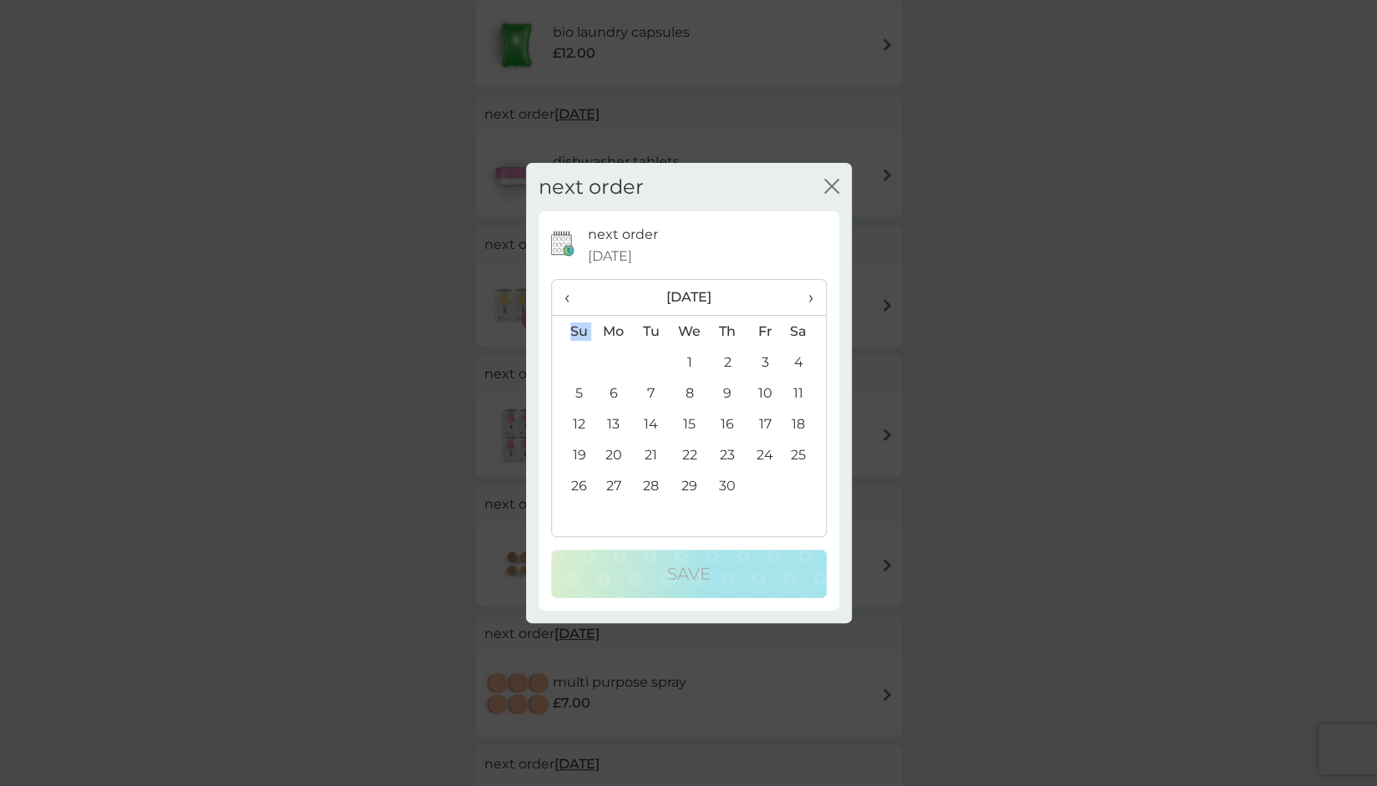
click at [813, 300] on span "›" at bounding box center [804, 297] width 17 height 35
click at [689, 393] on td "10" at bounding box center [689, 393] width 38 height 31
click at [693, 397] on td "10" at bounding box center [689, 393] width 38 height 31
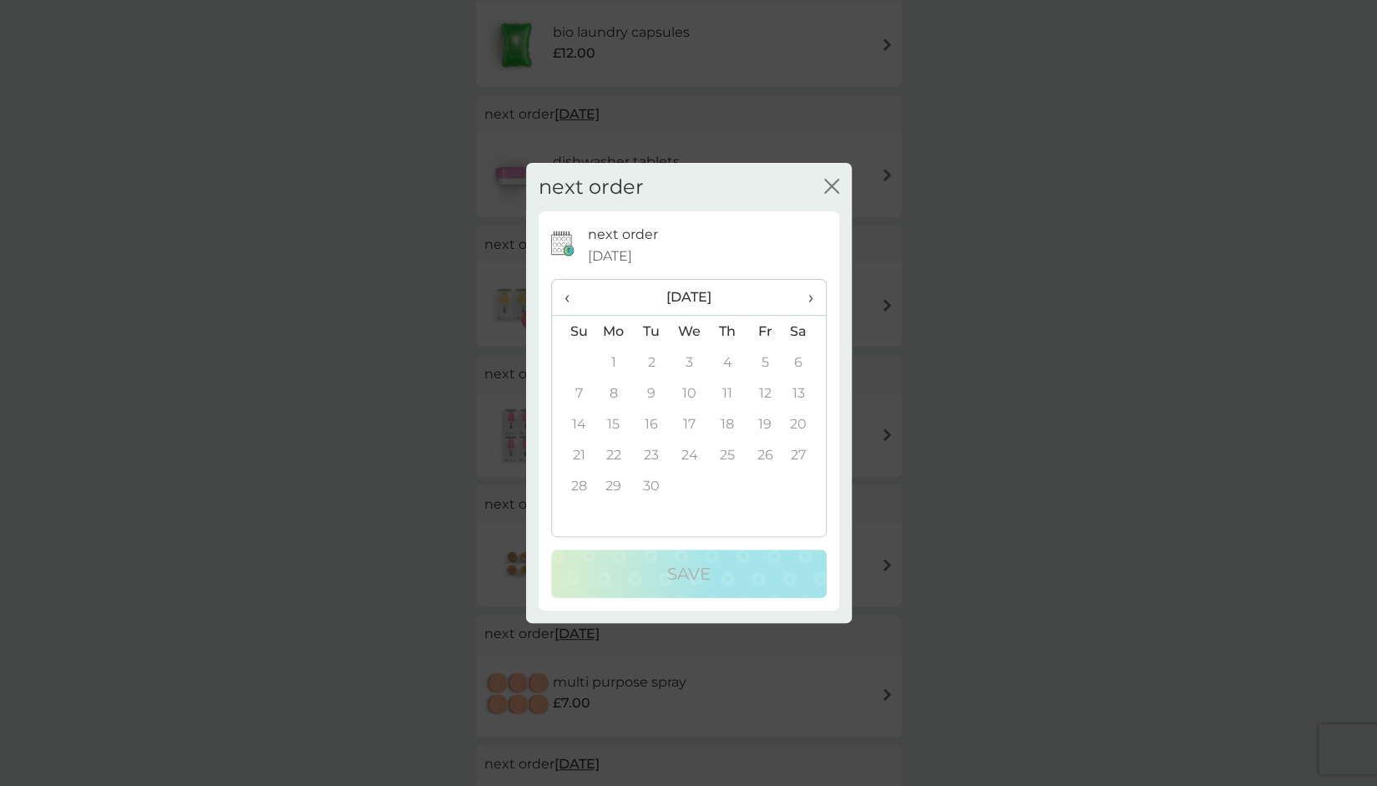
click at [693, 397] on td "10" at bounding box center [689, 393] width 38 height 31
click at [565, 294] on span "‹" at bounding box center [574, 297] width 18 height 35
click at [771, 389] on td "10" at bounding box center [765, 393] width 38 height 31
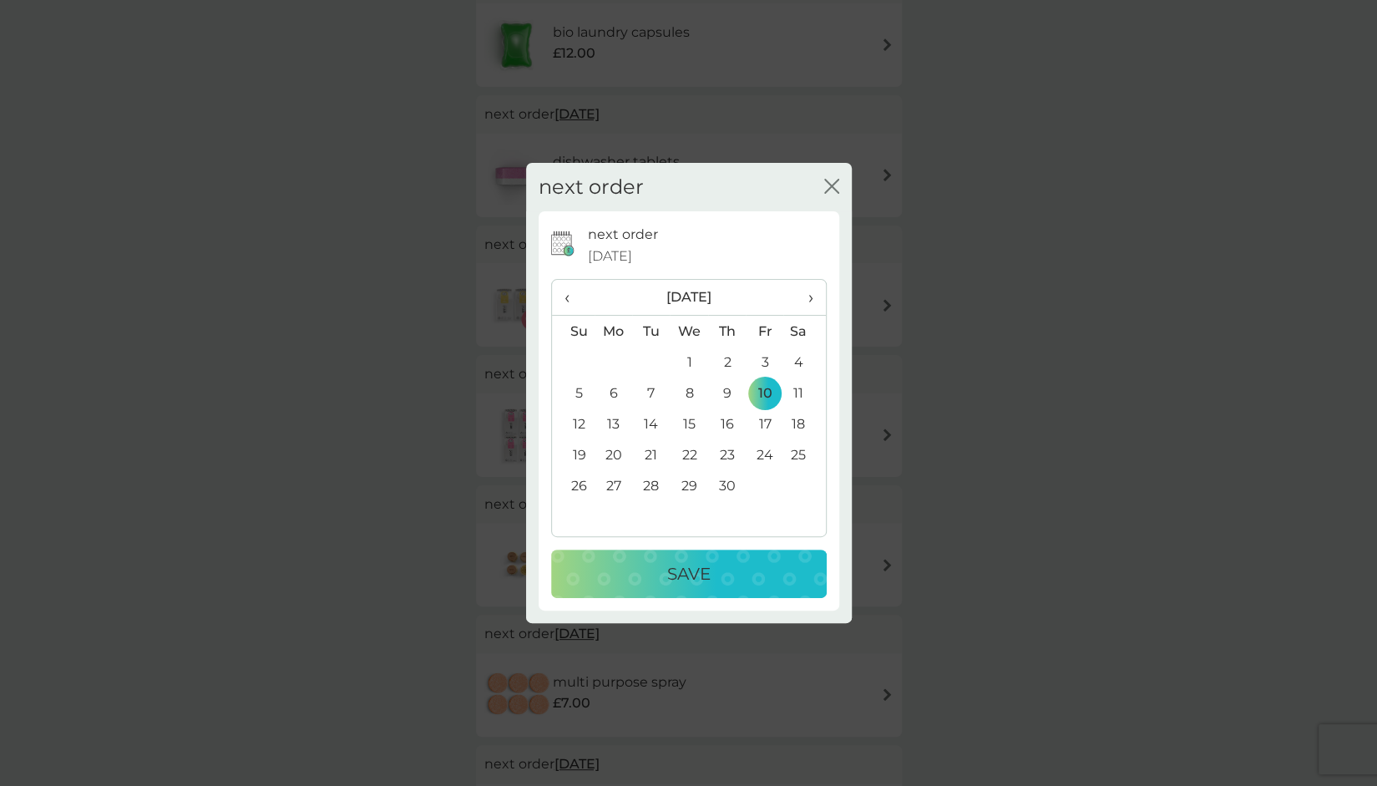
click at [704, 571] on p "Save" at bounding box center [688, 573] width 43 height 27
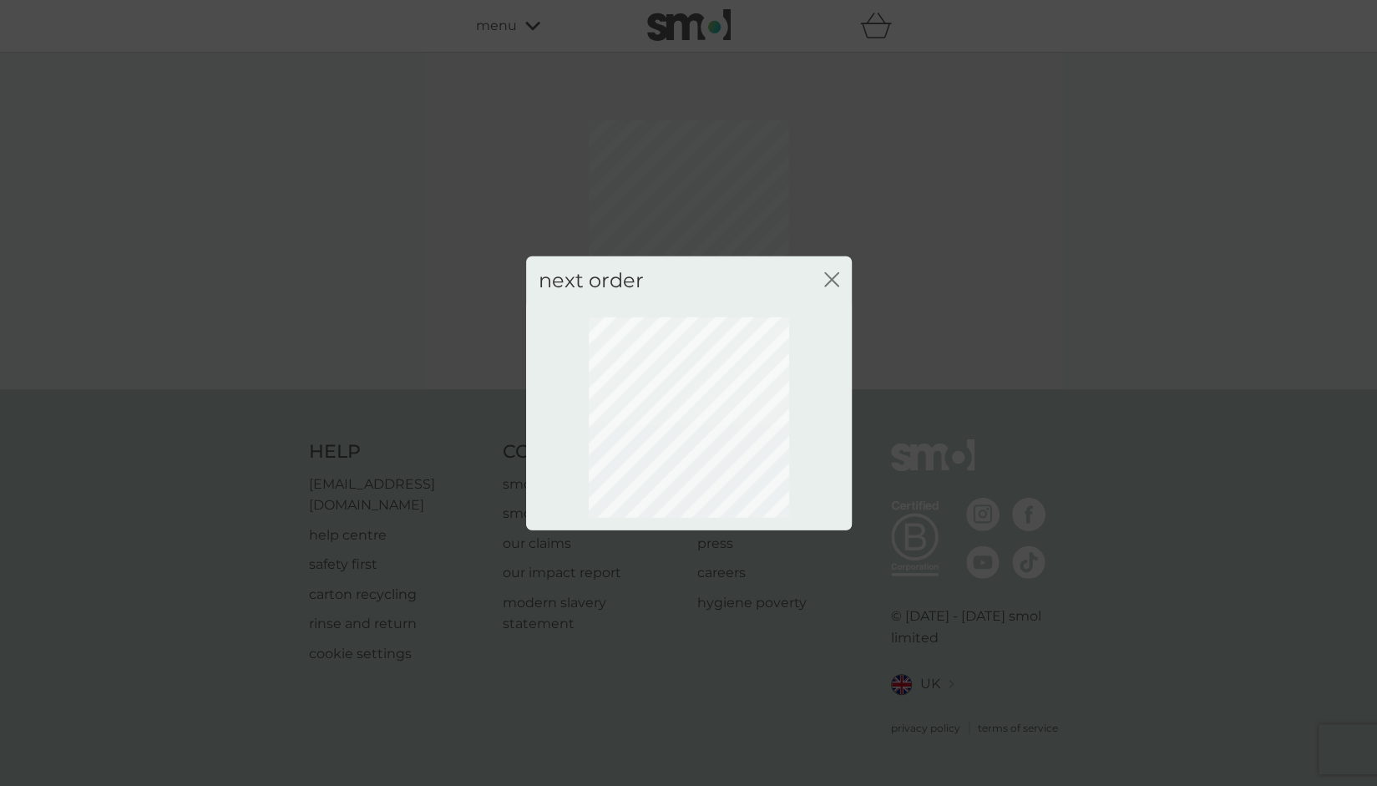
scroll to position [0, 0]
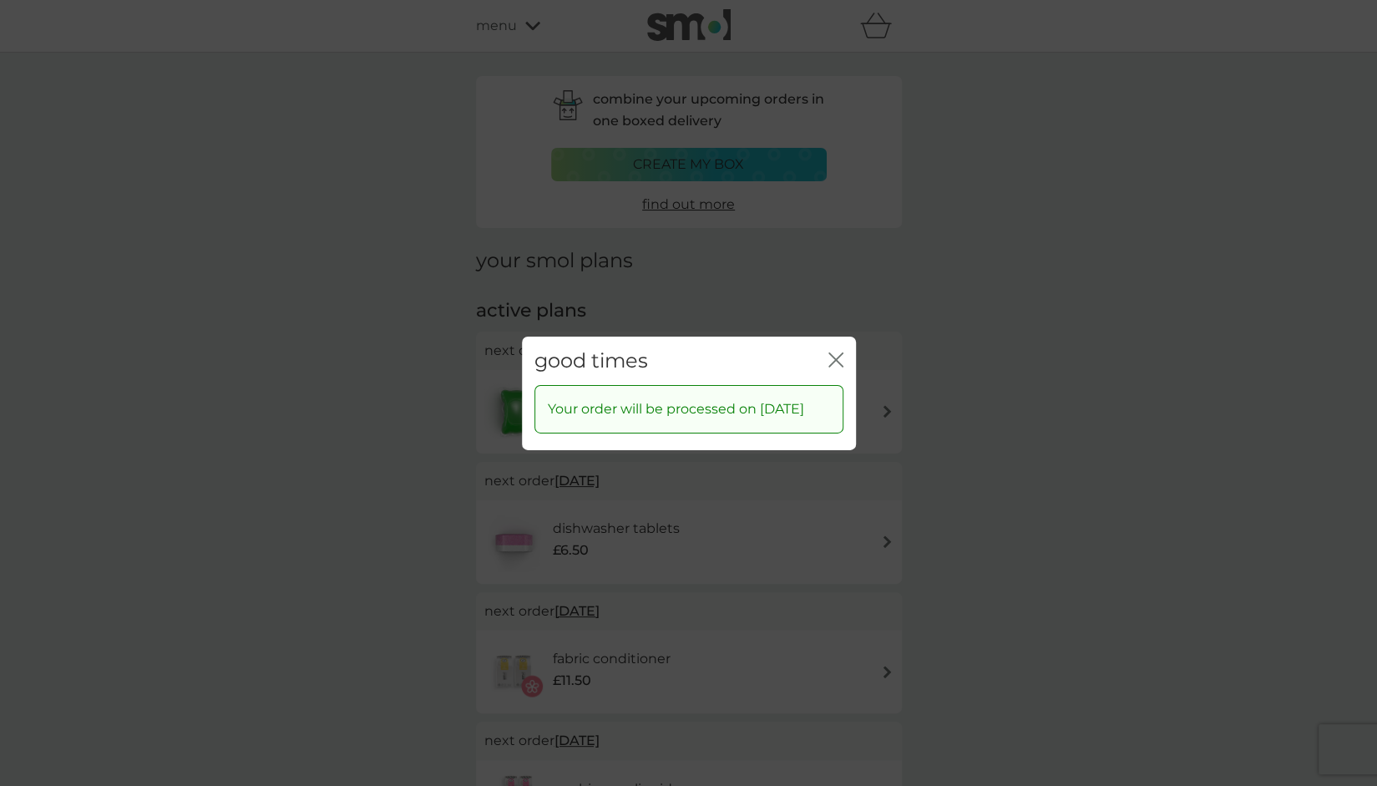
click at [835, 352] on icon "close" at bounding box center [836, 359] width 15 height 15
